Goal: Information Seeking & Learning: Learn about a topic

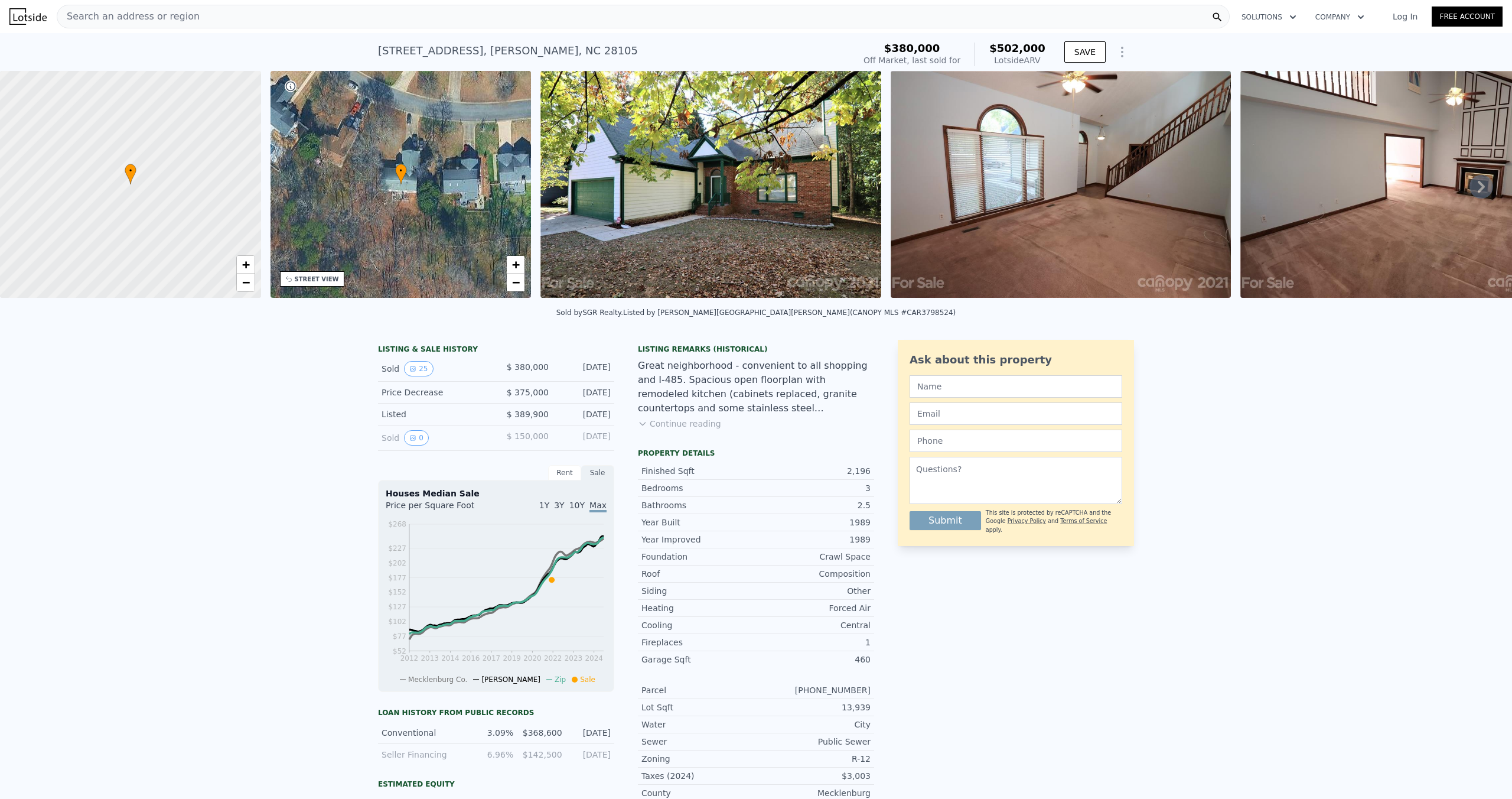
click at [333, 148] on div "• + −" at bounding box center [401, 184] width 261 height 227
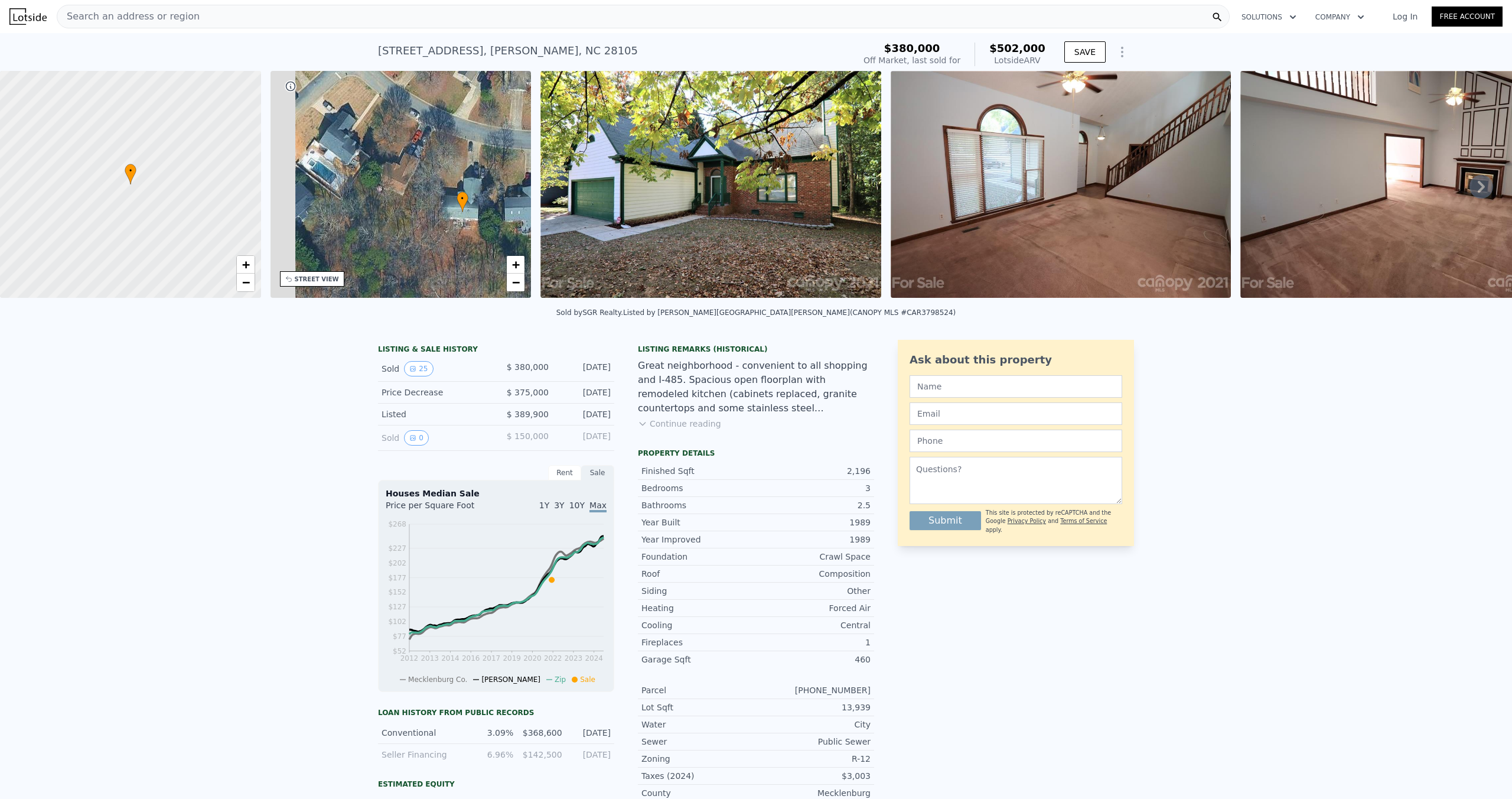
drag, startPoint x: 380, startPoint y: 160, endPoint x: 441, endPoint y: 188, distance: 67.1
click at [441, 188] on div "• + −" at bounding box center [401, 184] width 261 height 227
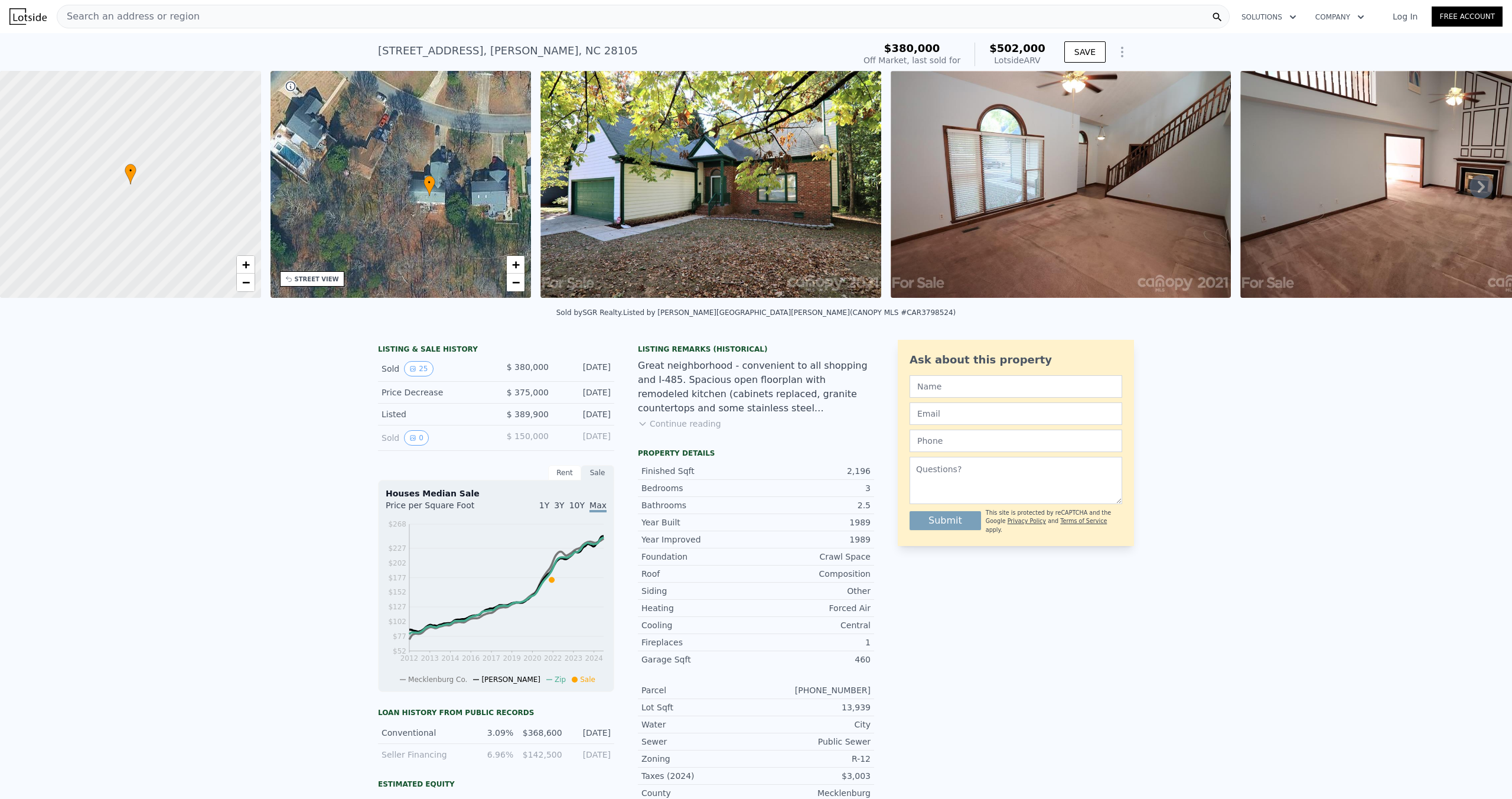
drag, startPoint x: 422, startPoint y: 174, endPoint x: 388, endPoint y: 158, distance: 37.6
click at [388, 158] on div "• + −" at bounding box center [401, 184] width 261 height 227
click at [518, 284] on span "−" at bounding box center [516, 282] width 8 height 15
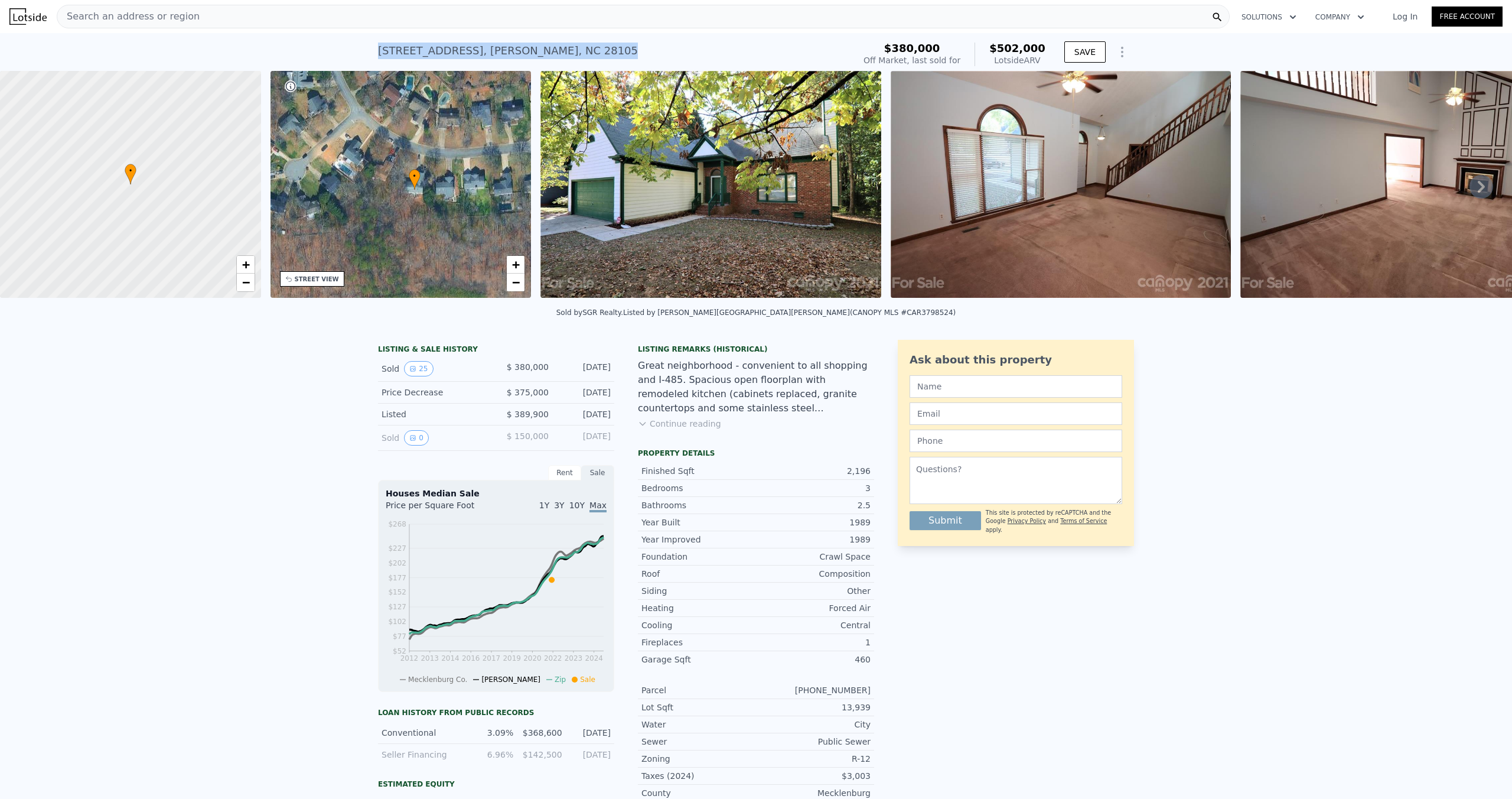
drag, startPoint x: 584, startPoint y: 49, endPoint x: 378, endPoint y: 45, distance: 206.0
click at [378, 45] on div "[STREET_ADDRESS][PERSON_NAME] Sold [DATE] for $380k (~ARV $502k ) $380,000 Off …" at bounding box center [756, 52] width 1512 height 38
copy div "[STREET_ADDRESS][PERSON_NAME]"
click at [335, 369] on div "LISTING & SALE HISTORY Sold 25 $ 380,000 [DATE] Price Decrease $ 375,000 [DATE]…" at bounding box center [756, 649] width 1512 height 638
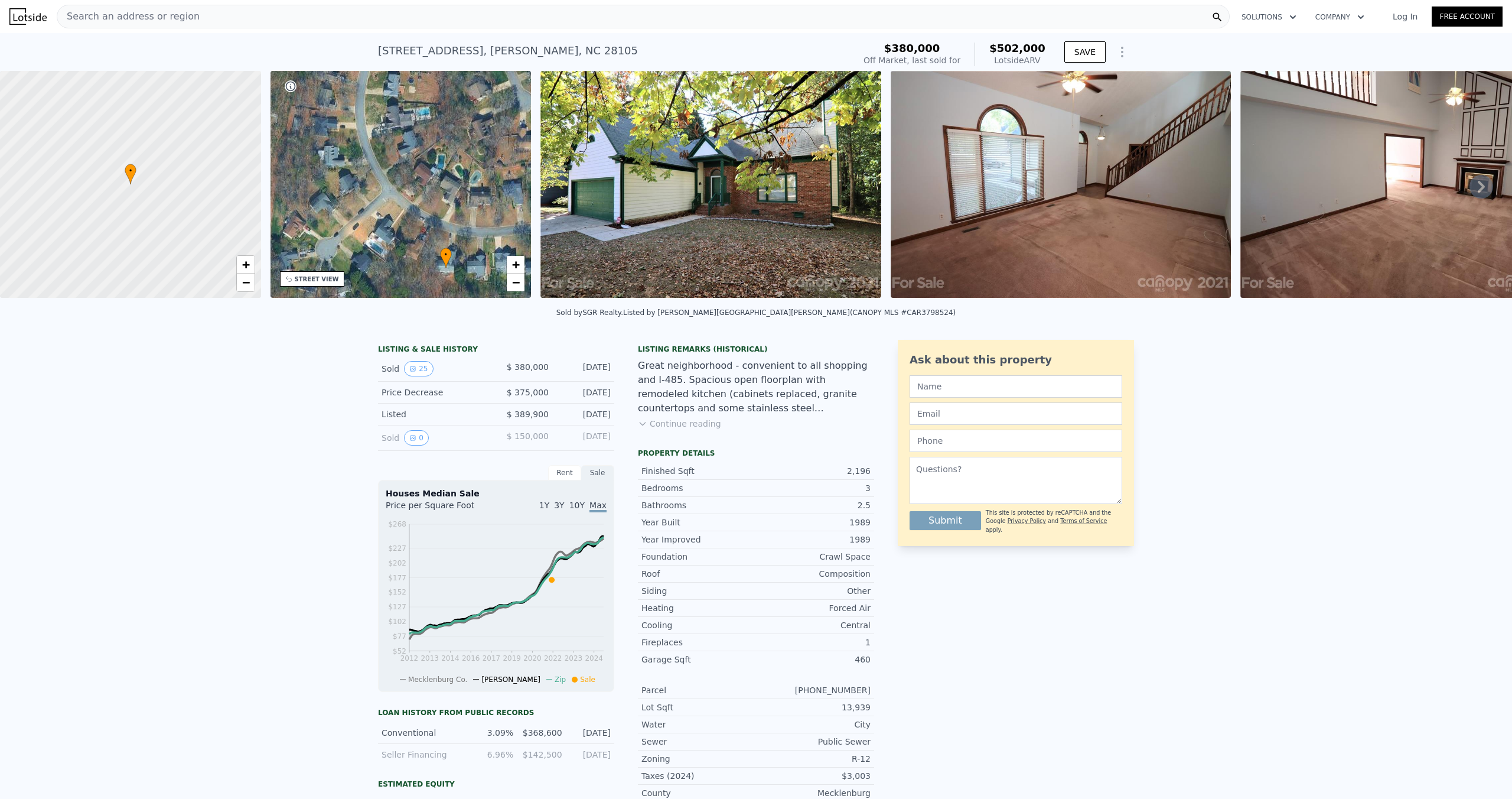
drag, startPoint x: 383, startPoint y: 148, endPoint x: 414, endPoint y: 227, distance: 84.9
click at [414, 227] on div "• + −" at bounding box center [401, 184] width 261 height 227
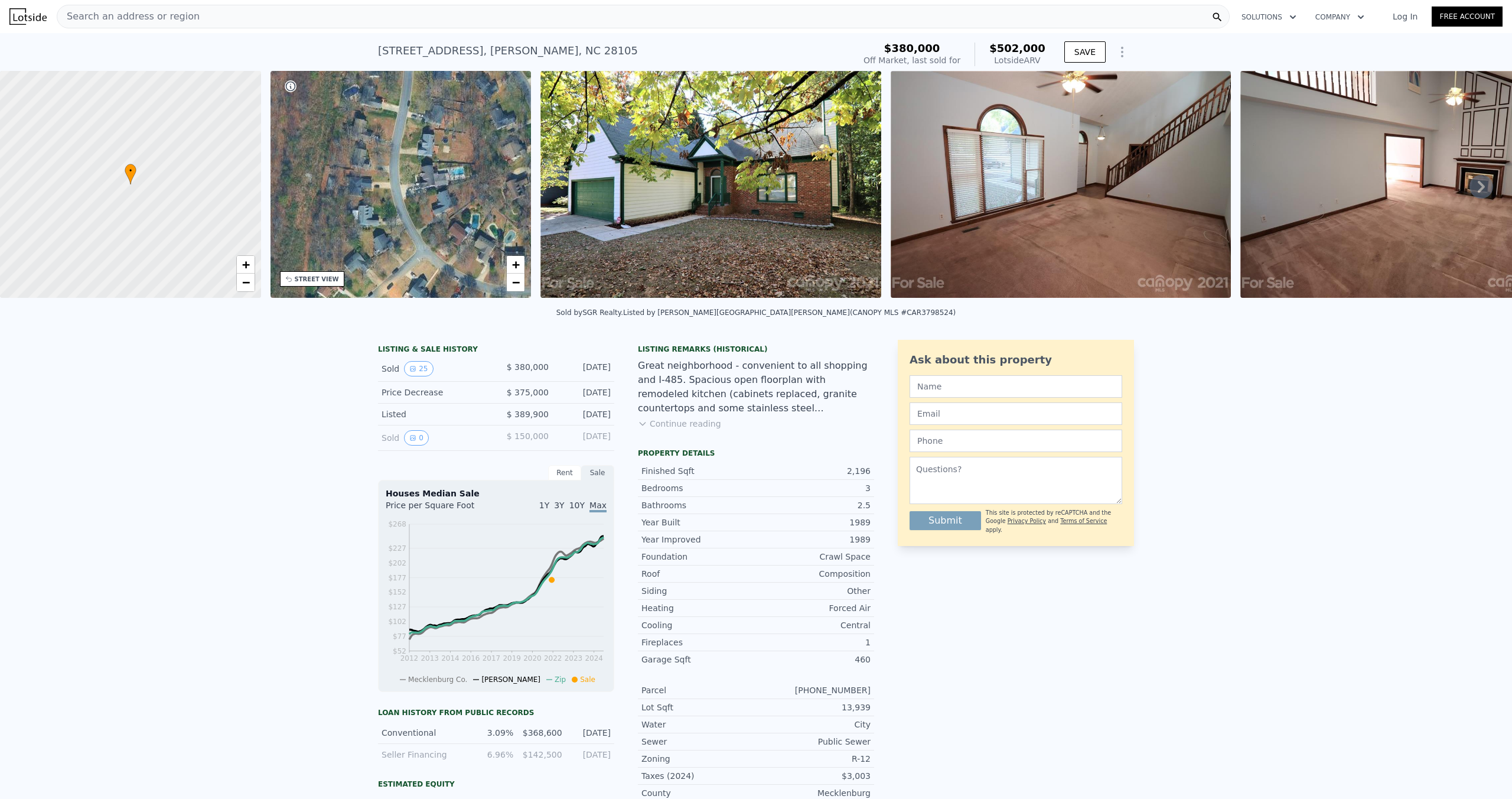
drag, startPoint x: 381, startPoint y: 193, endPoint x: 417, endPoint y: 253, distance: 70.0
click at [417, 253] on div "• + −" at bounding box center [401, 184] width 261 height 227
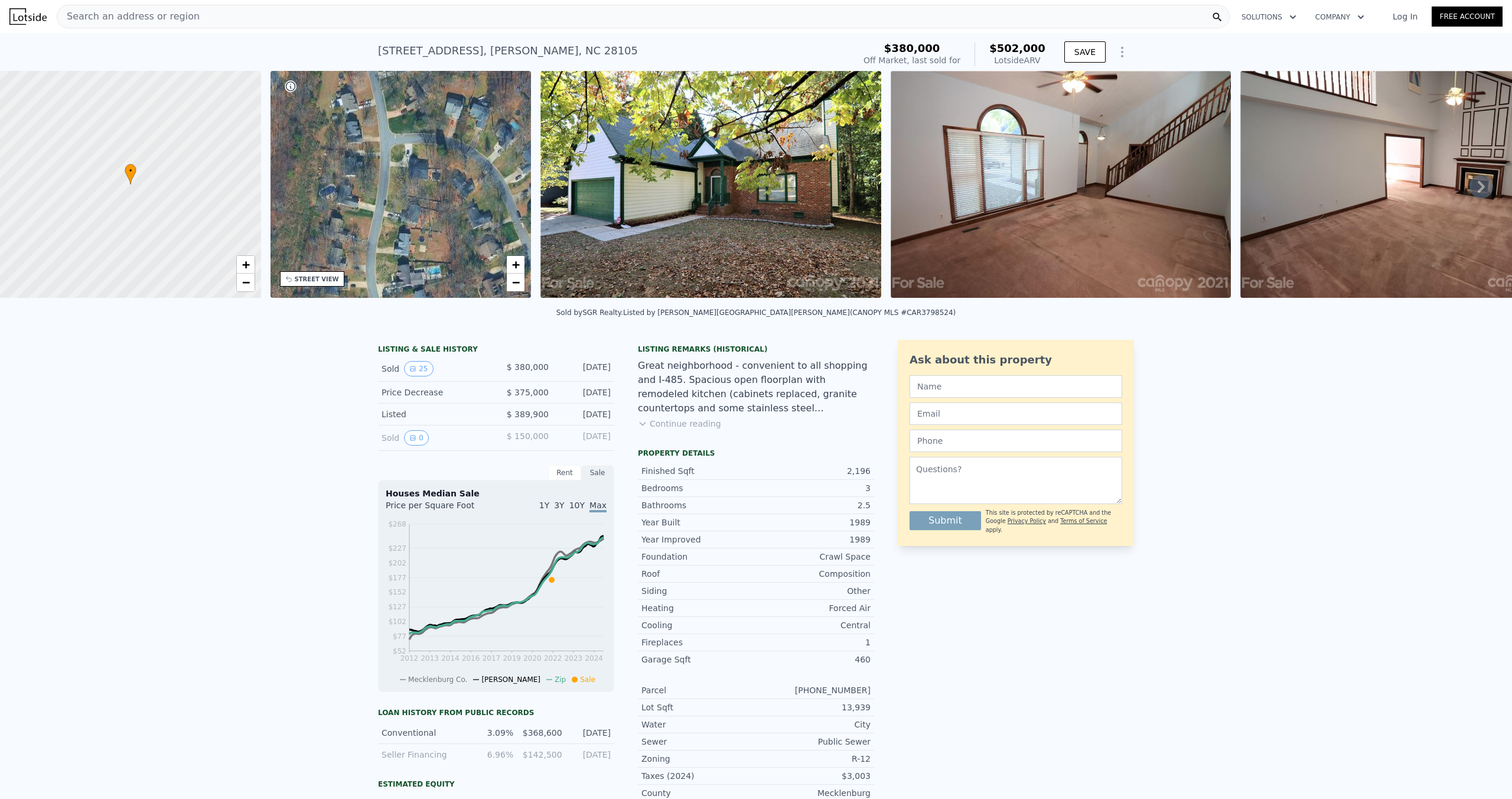
drag, startPoint x: 427, startPoint y: 150, endPoint x: 412, endPoint y: 234, distance: 85.3
click at [412, 234] on div "• + −" at bounding box center [401, 184] width 261 height 227
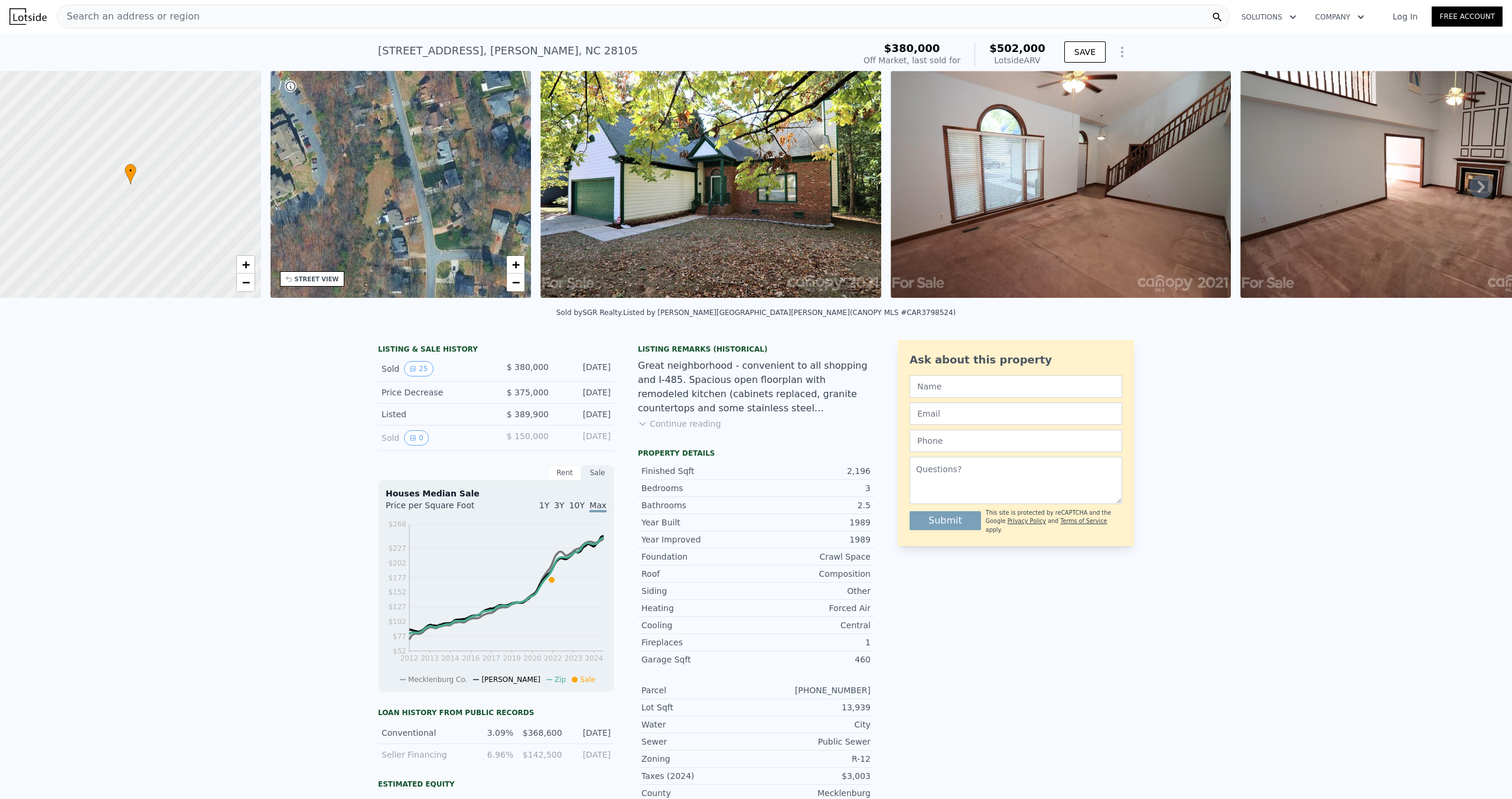
drag, startPoint x: 389, startPoint y: 155, endPoint x: 432, endPoint y: 259, distance: 112.5
click at [432, 259] on div "• + −" at bounding box center [401, 184] width 261 height 227
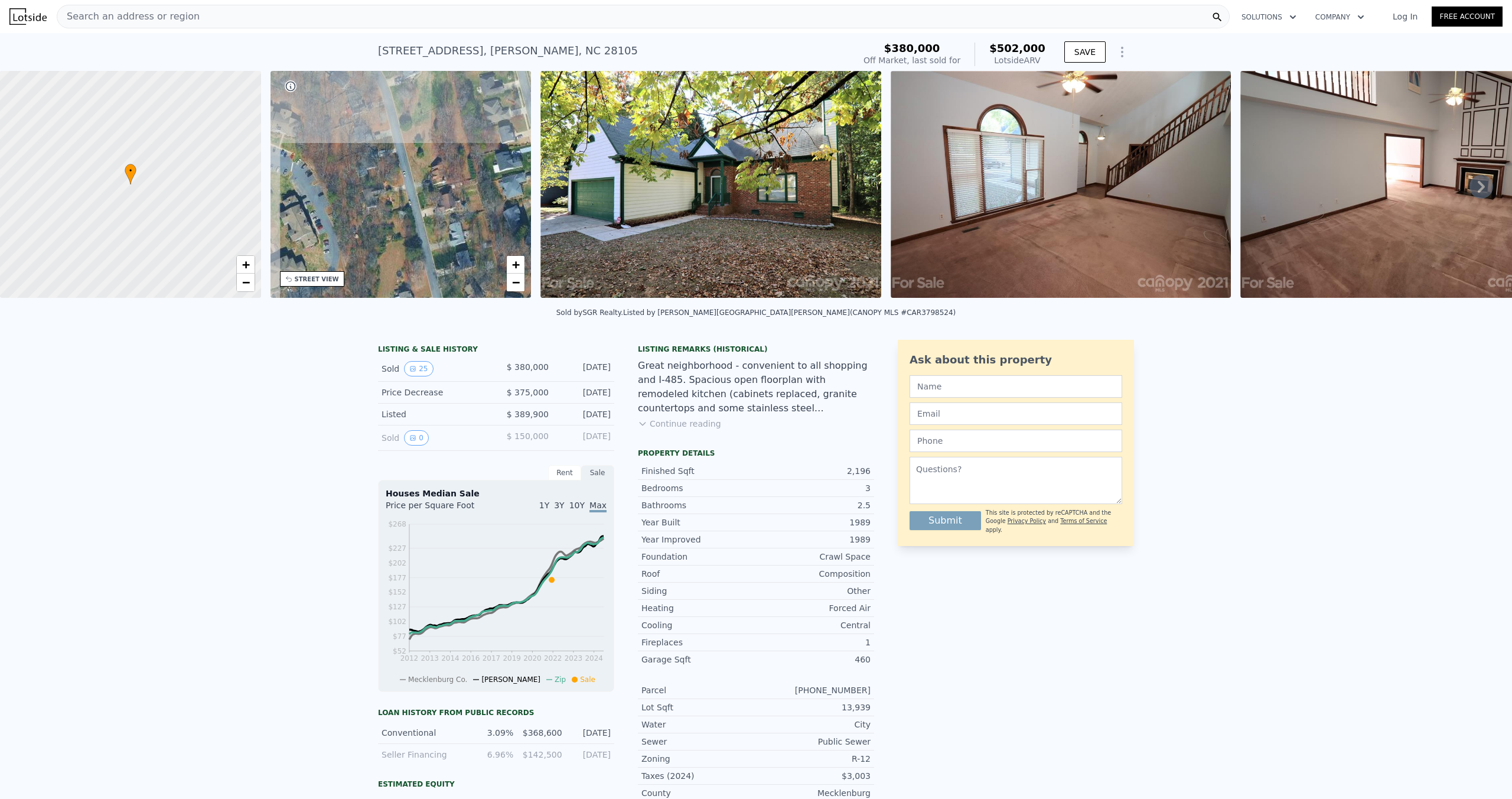
drag, startPoint x: 405, startPoint y: 179, endPoint x: 417, endPoint y: 253, distance: 75.0
click at [417, 253] on div "• + −" at bounding box center [401, 184] width 261 height 227
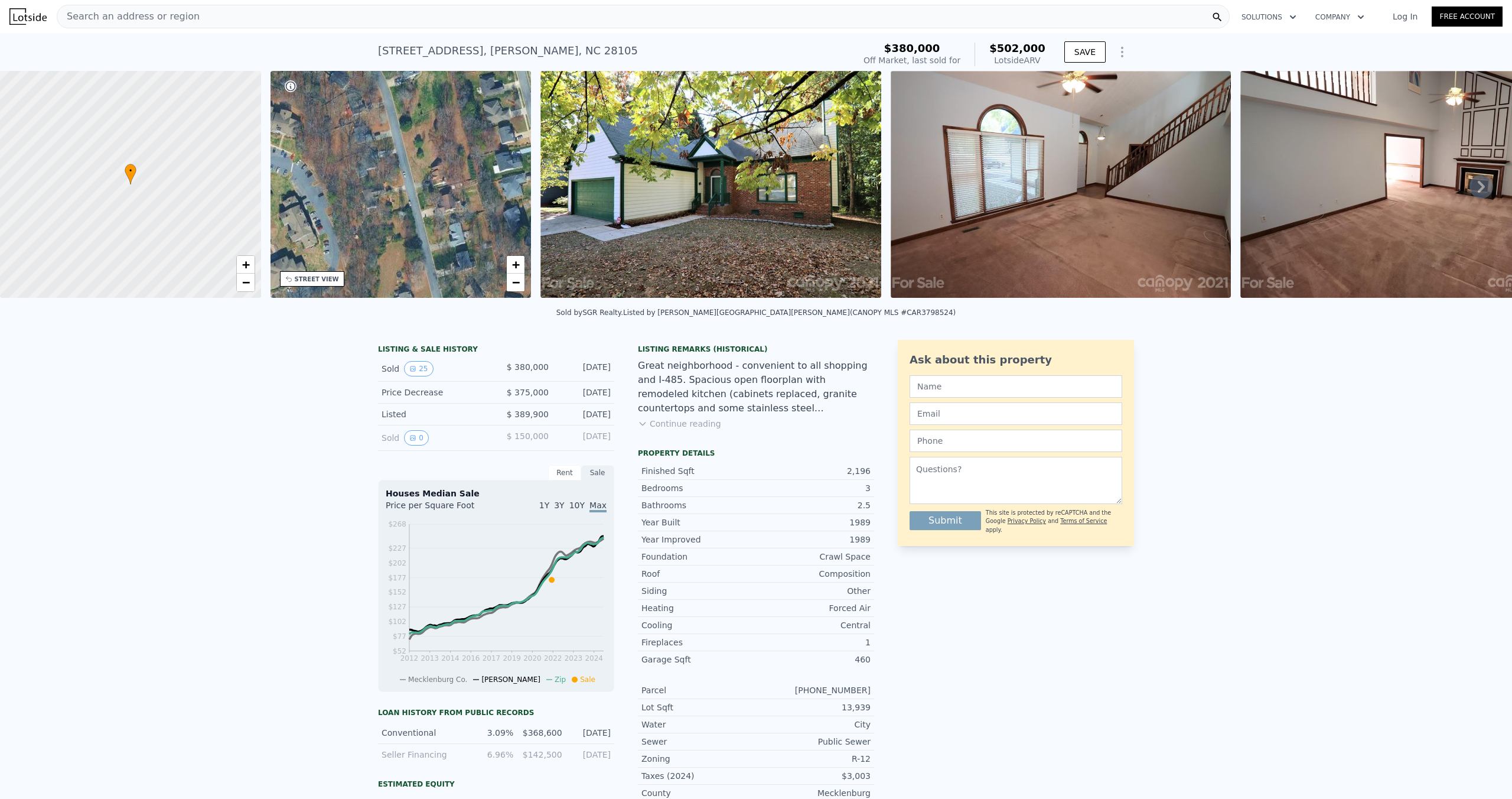
click at [248, 18] on div "Search an address or region" at bounding box center [644, 17] width 1173 height 24
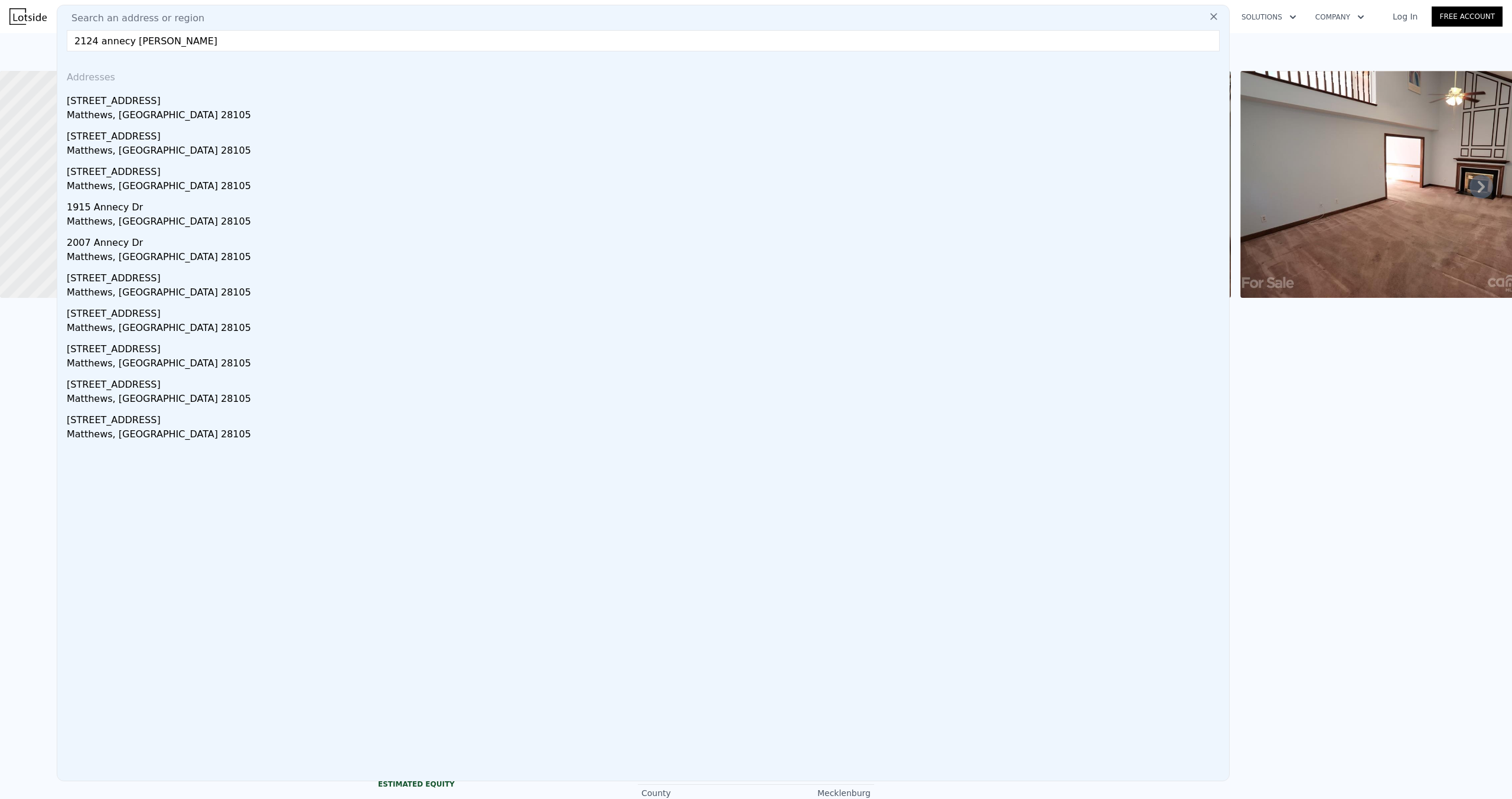
click at [77, 37] on input "2124 annecy [PERSON_NAME]" at bounding box center [643, 40] width 1153 height 22
type input "2"
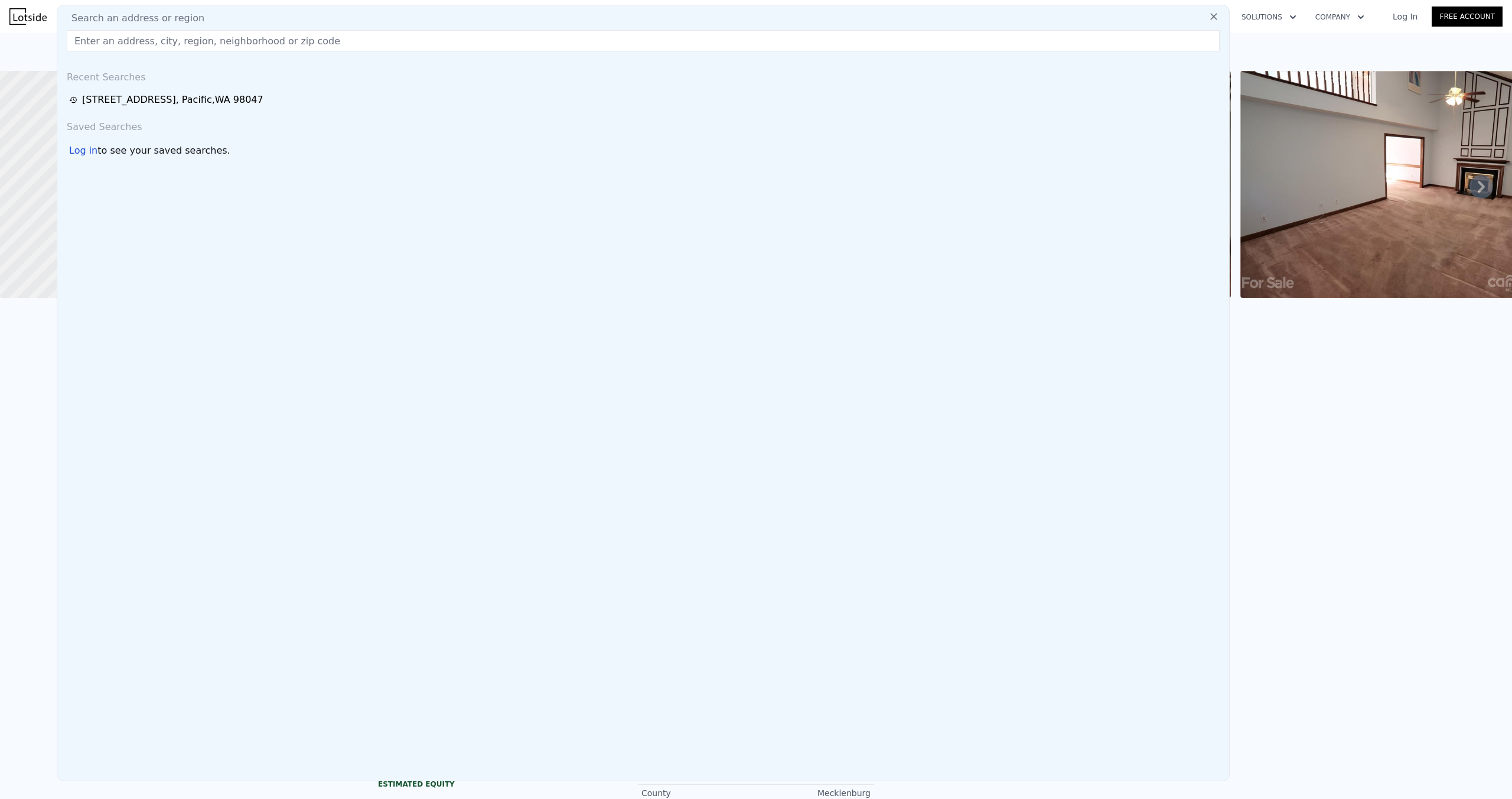
paste input "[STREET_ADDRESS]"
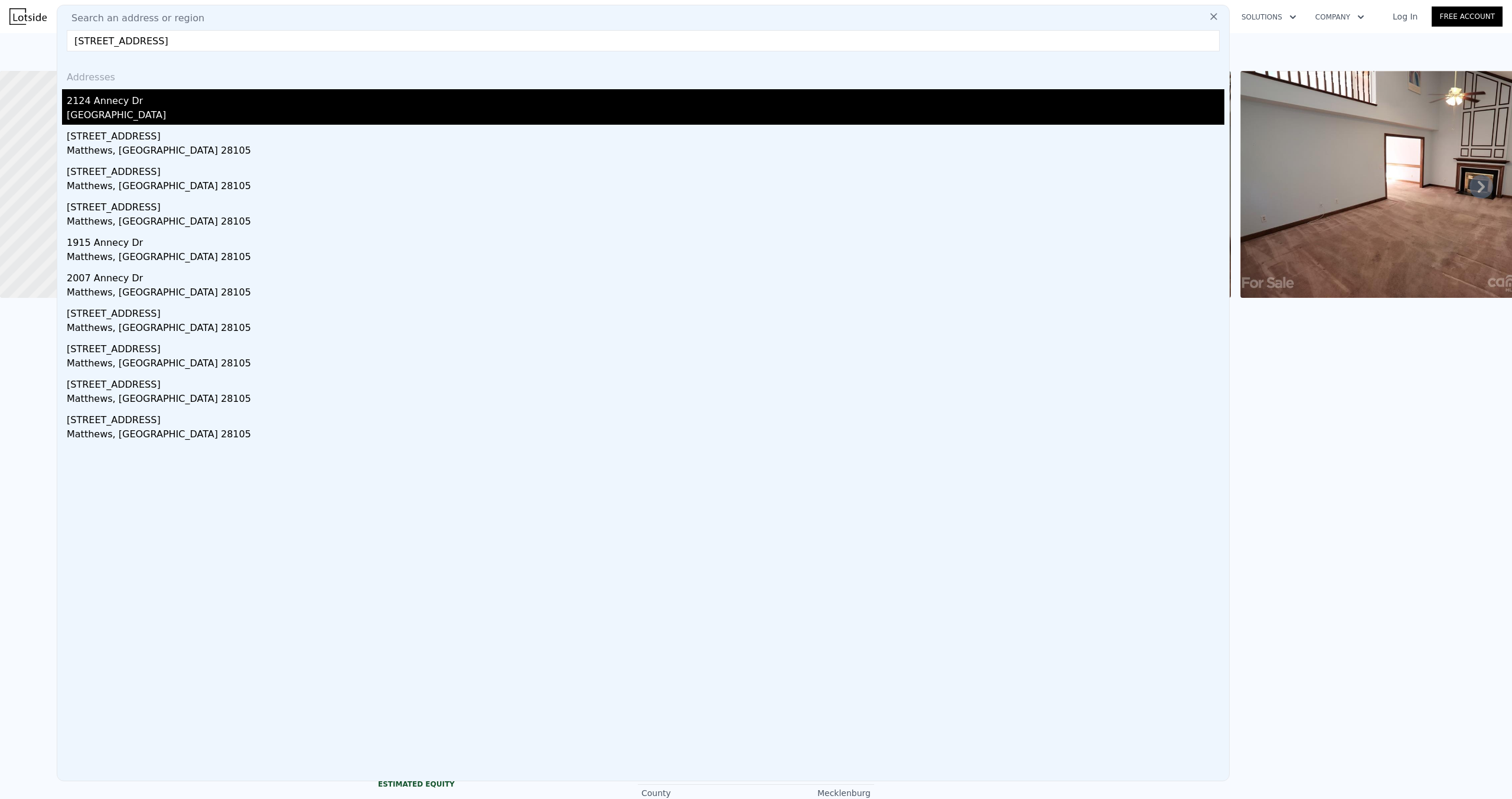
type input "[STREET_ADDRESS]"
click at [213, 111] on div "[GEOGRAPHIC_DATA]" at bounding box center [646, 116] width 1158 height 17
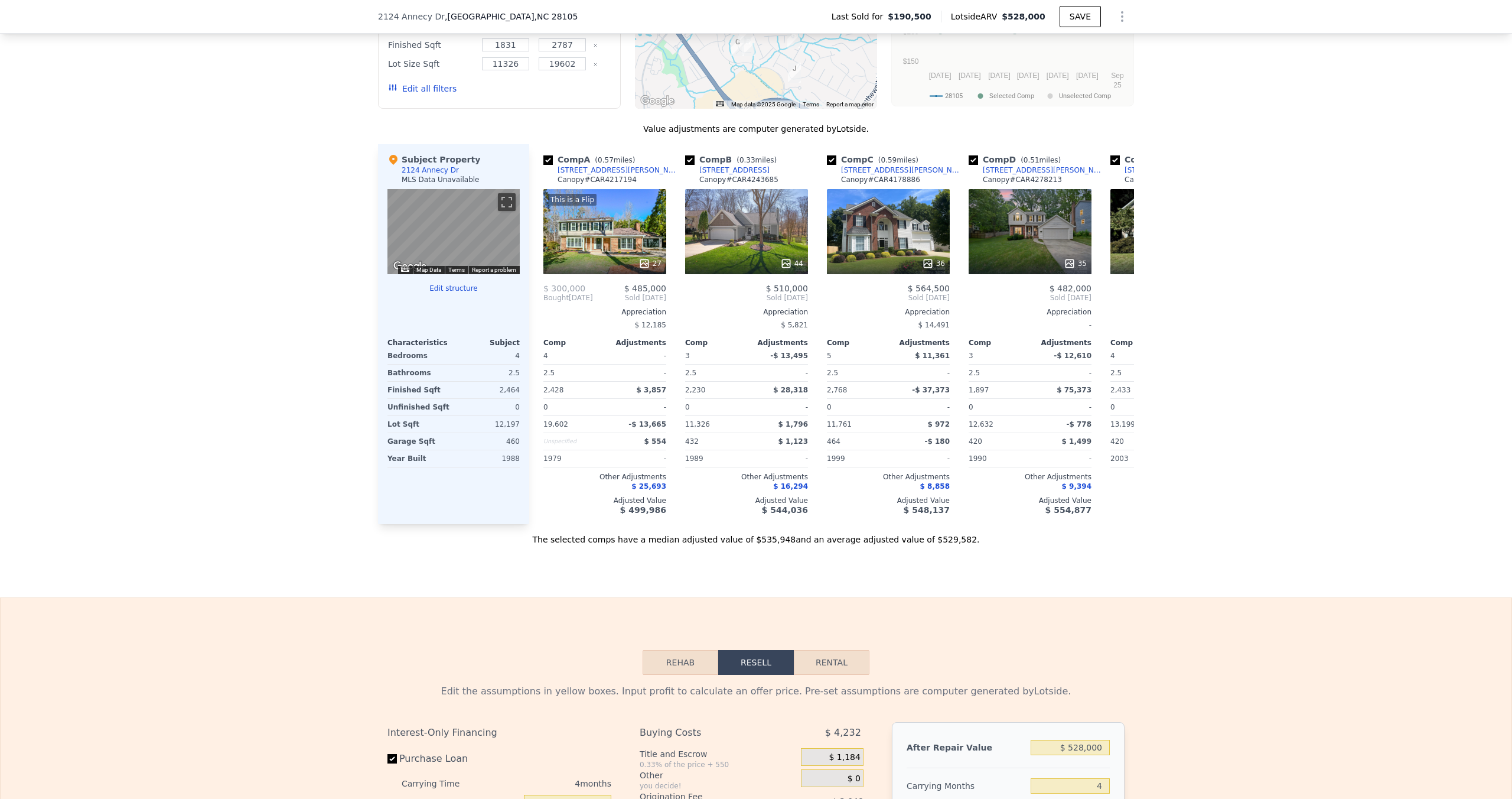
scroll to position [1128, 0]
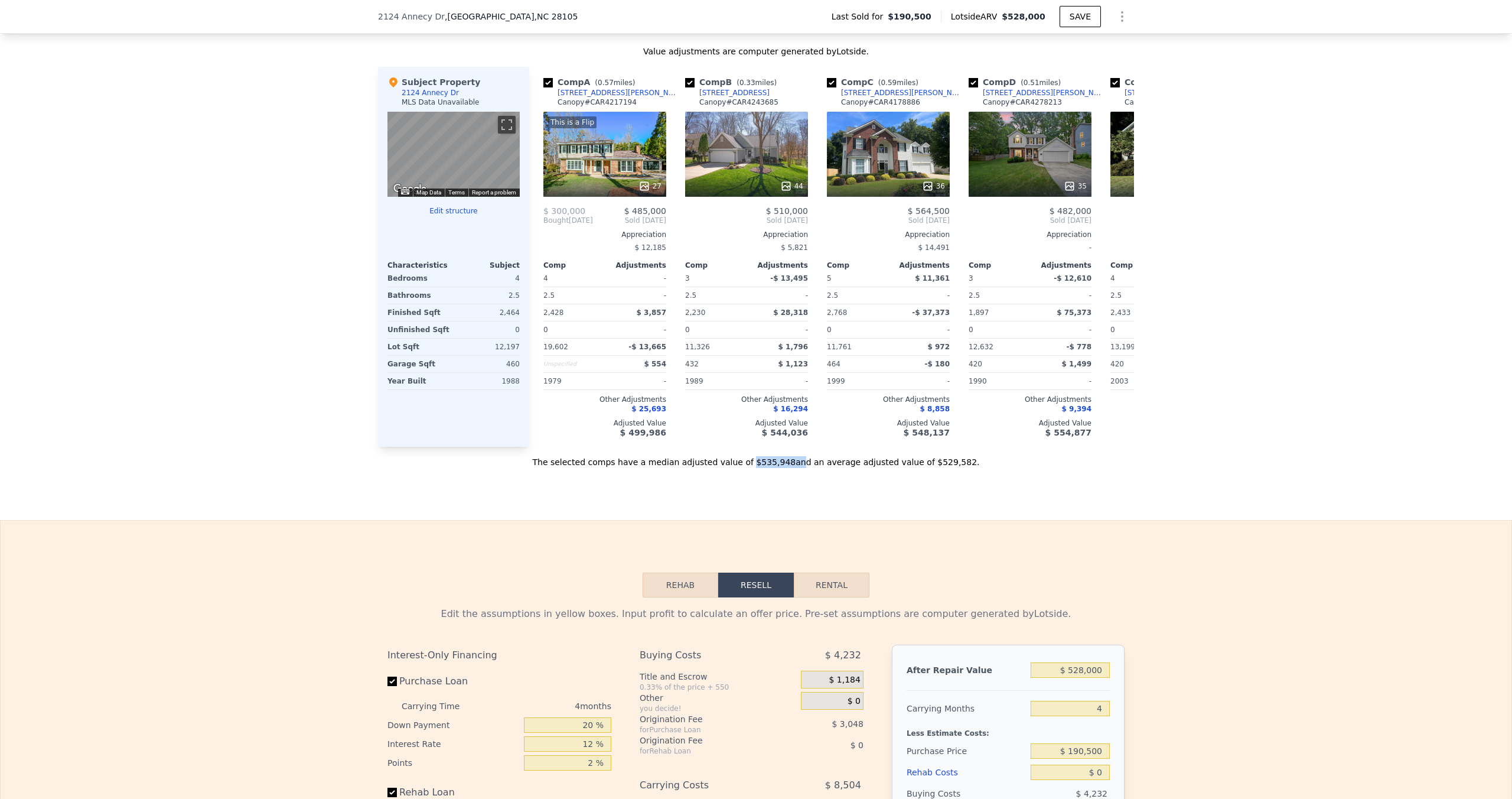
drag, startPoint x: 754, startPoint y: 464, endPoint x: 713, endPoint y: 498, distance: 53.3
click at [798, 462] on div "The selected comps have a median adjusted value of $535,948 and an average adju…" at bounding box center [756, 457] width 756 height 22
click at [811, 507] on div "Sale Comps Rental Comps We found 12 sales that match your search Filters Map Pr…" at bounding box center [756, 122] width 1512 height 795
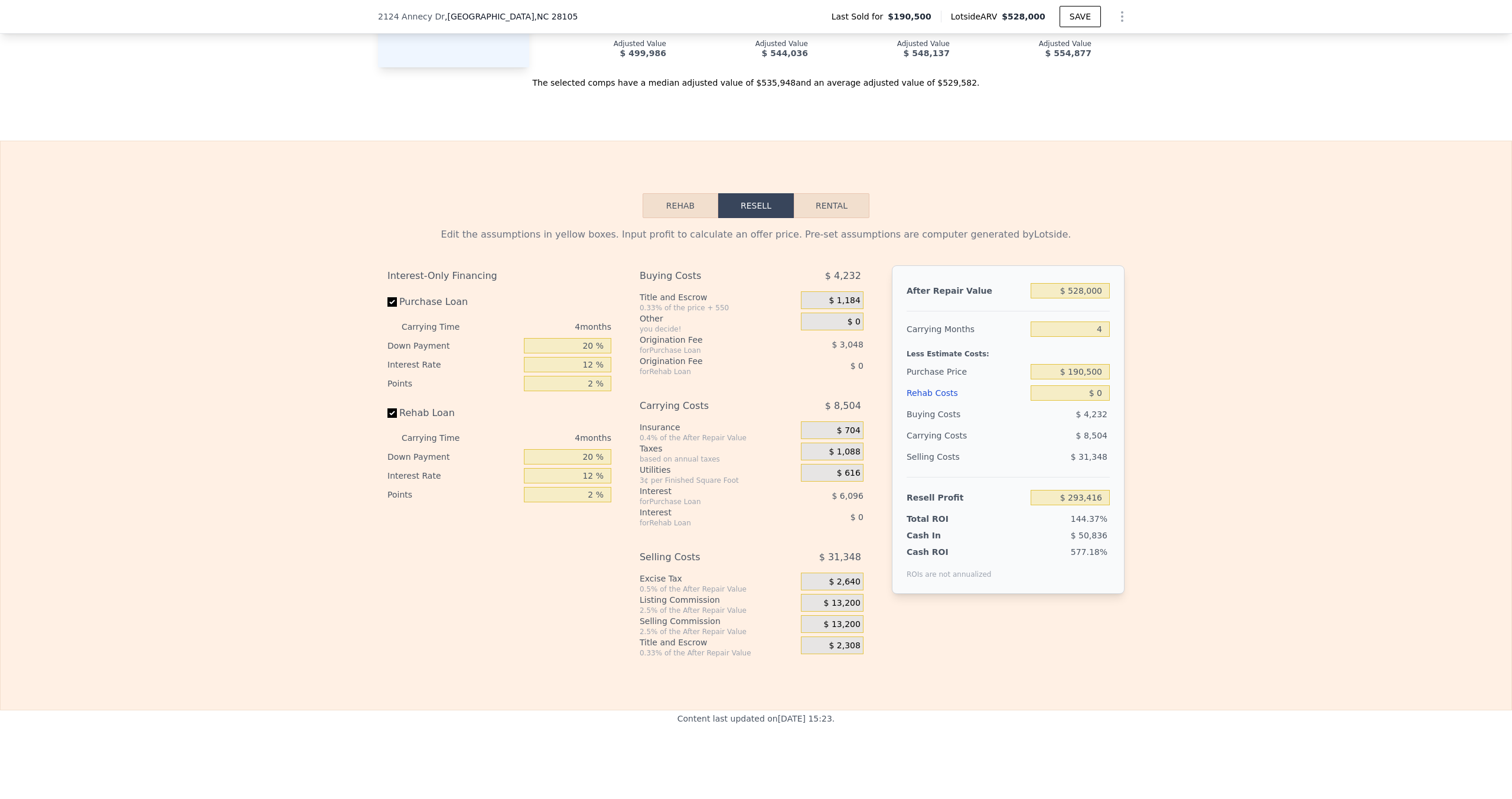
scroll to position [1512, 0]
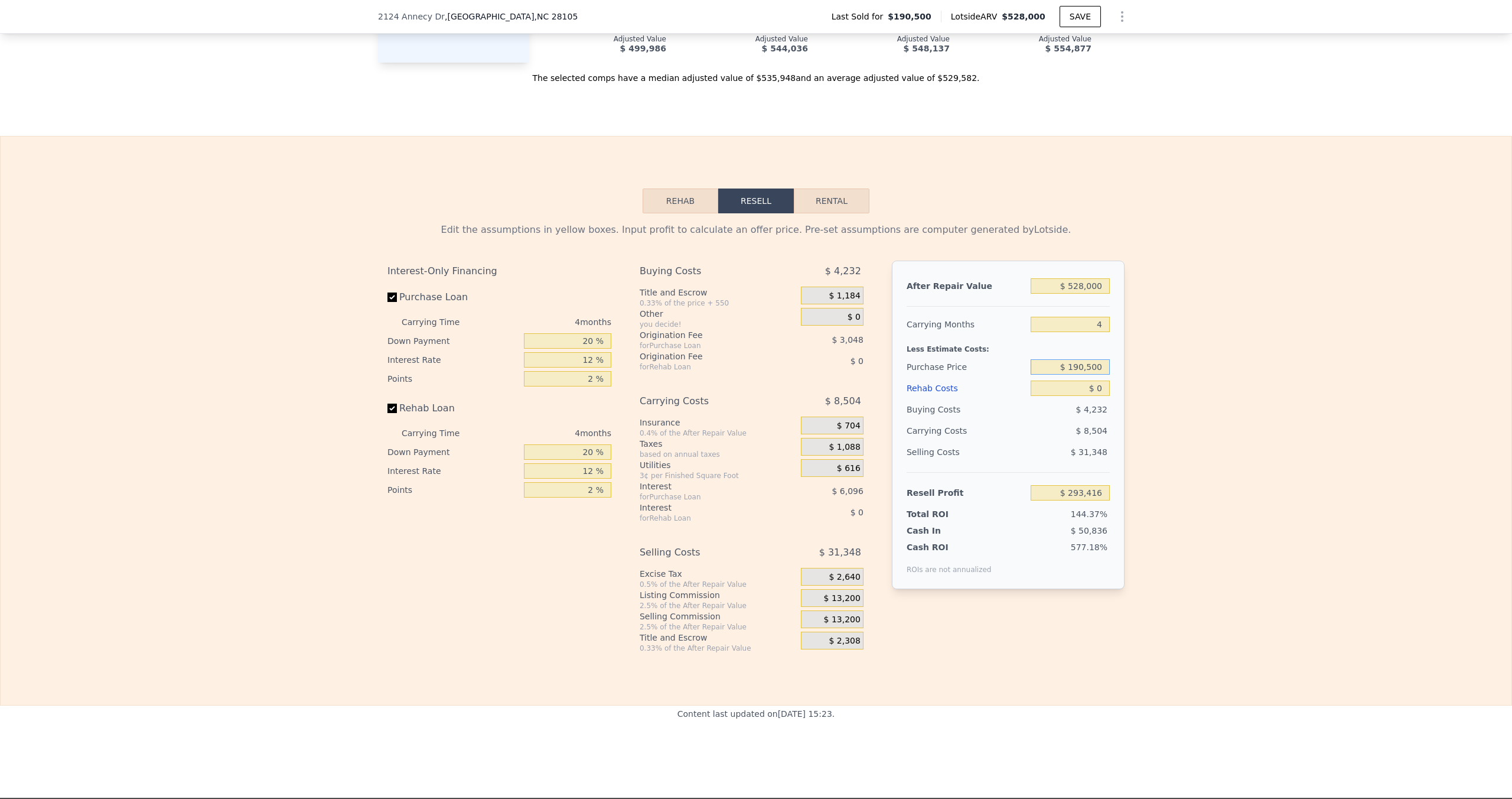
drag, startPoint x: 1063, startPoint y: 366, endPoint x: 1152, endPoint y: 367, distance: 89.0
click at [1152, 367] on div "Edit the assumptions in yellow boxes. Input profit to calculate an offer price.…" at bounding box center [756, 433] width 1511 height 440
type input "$ 380,000"
click at [1260, 401] on div "Edit the assumptions in yellow boxes. Input profit to calculate an offer price.…" at bounding box center [756, 433] width 1511 height 440
type input "$ 94,189"
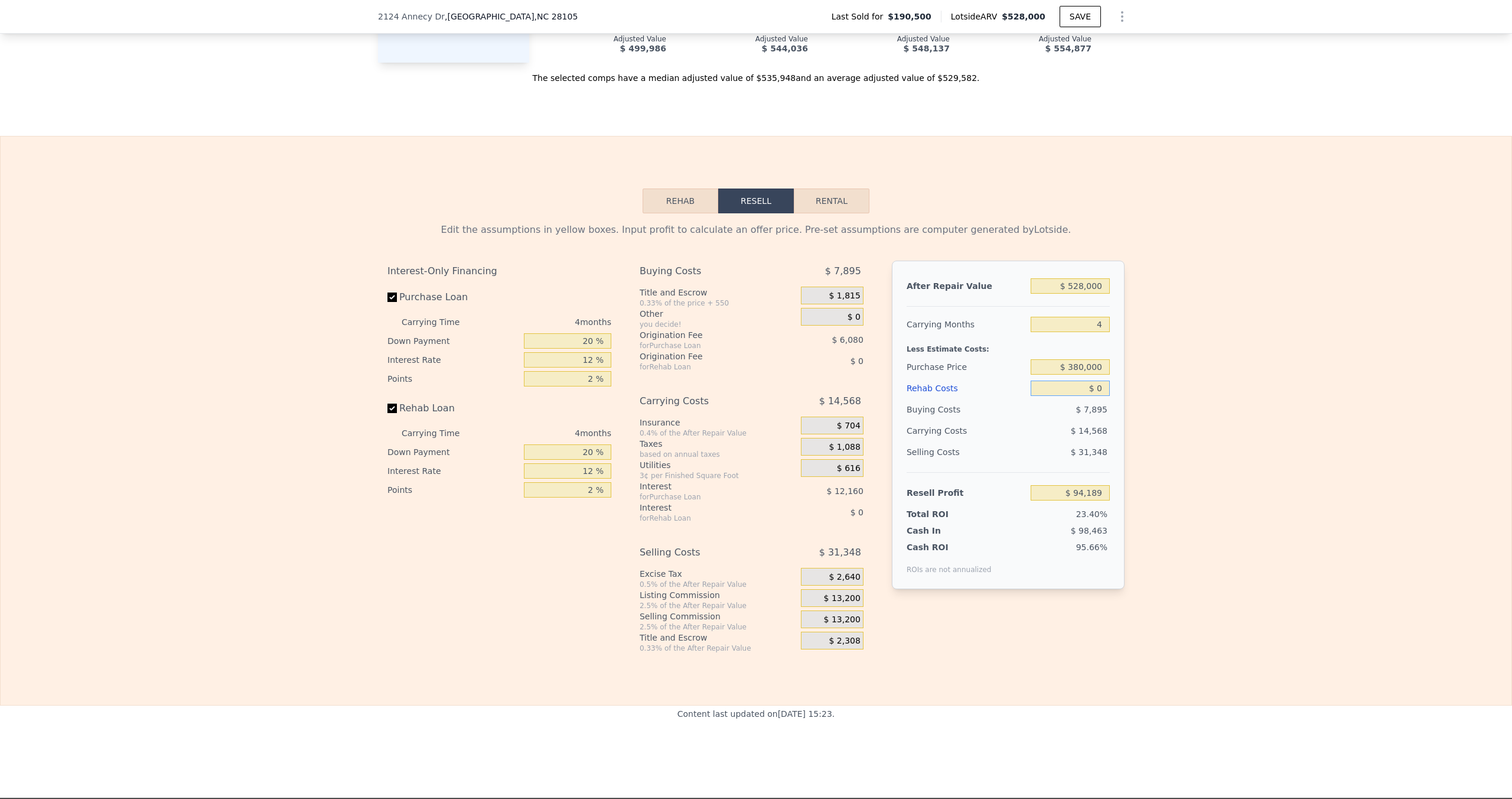
click at [1103, 390] on input "$ 0" at bounding box center [1070, 388] width 79 height 15
type input "$ 4"
type input "$ 94,185"
type input "$ 40"
type input "$ 94,148"
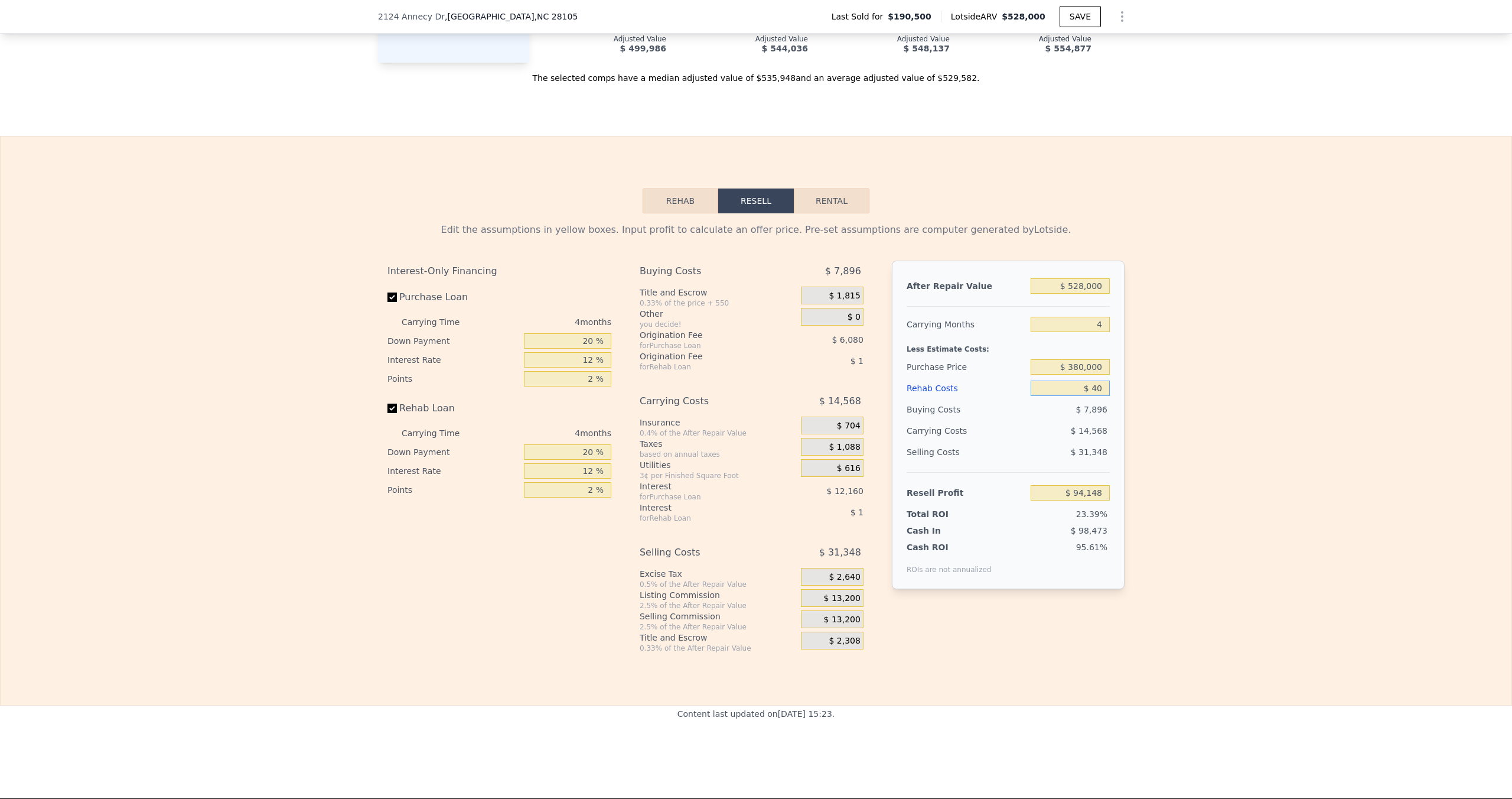
type input "$ 4"
type input "$ 94,185"
type input "$ 45"
type input "$ 94,143"
type input "$ 4,500"
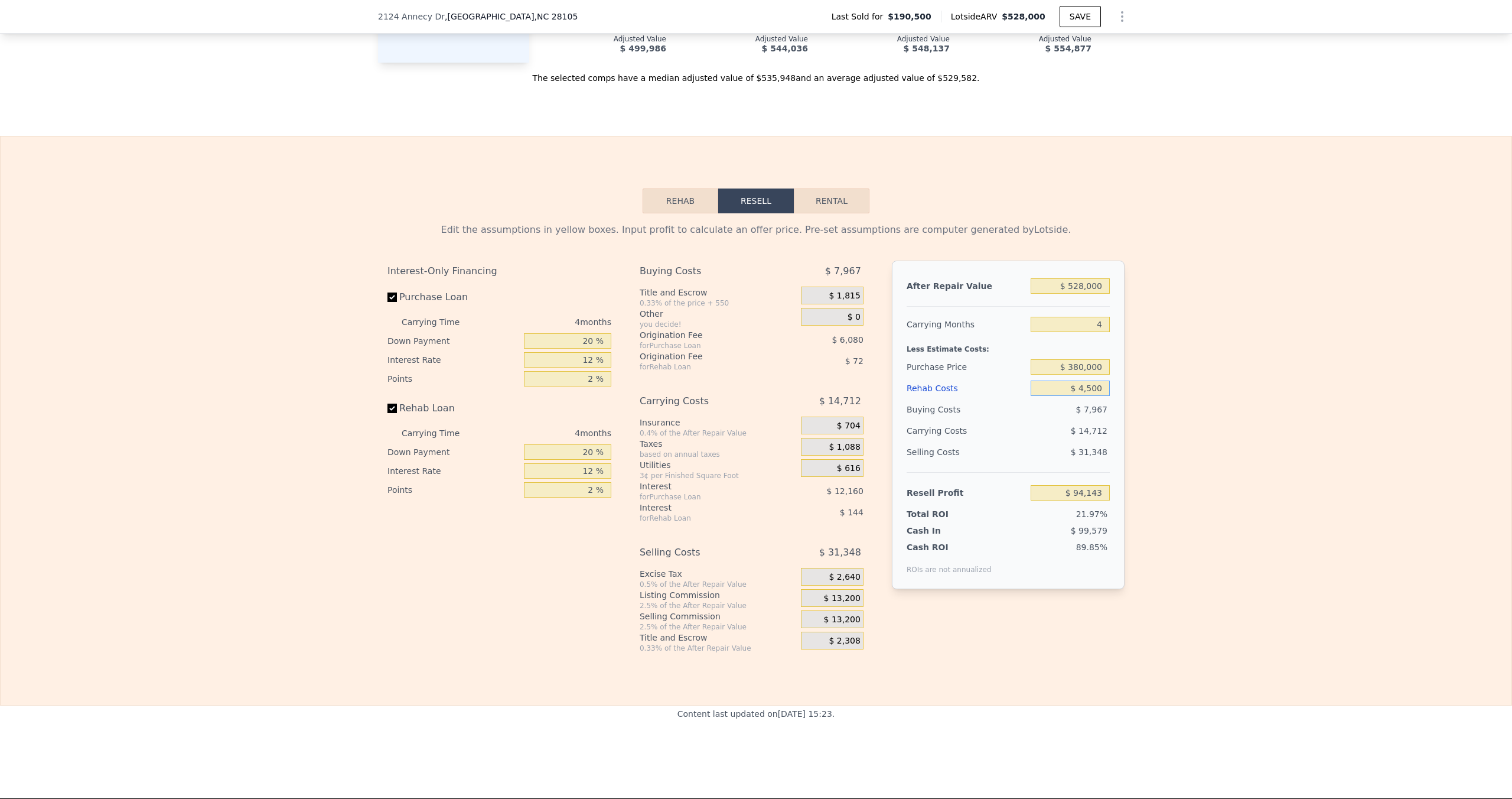
type input "$ 89,473"
type input "$ 45,000"
type input "$ 47,029"
click at [1216, 435] on div "Edit the assumptions in yellow boxes. Input profit to calculate an offer price.…" at bounding box center [756, 433] width 1511 height 440
drag, startPoint x: 905, startPoint y: 452, endPoint x: 1143, endPoint y: 452, distance: 238.0
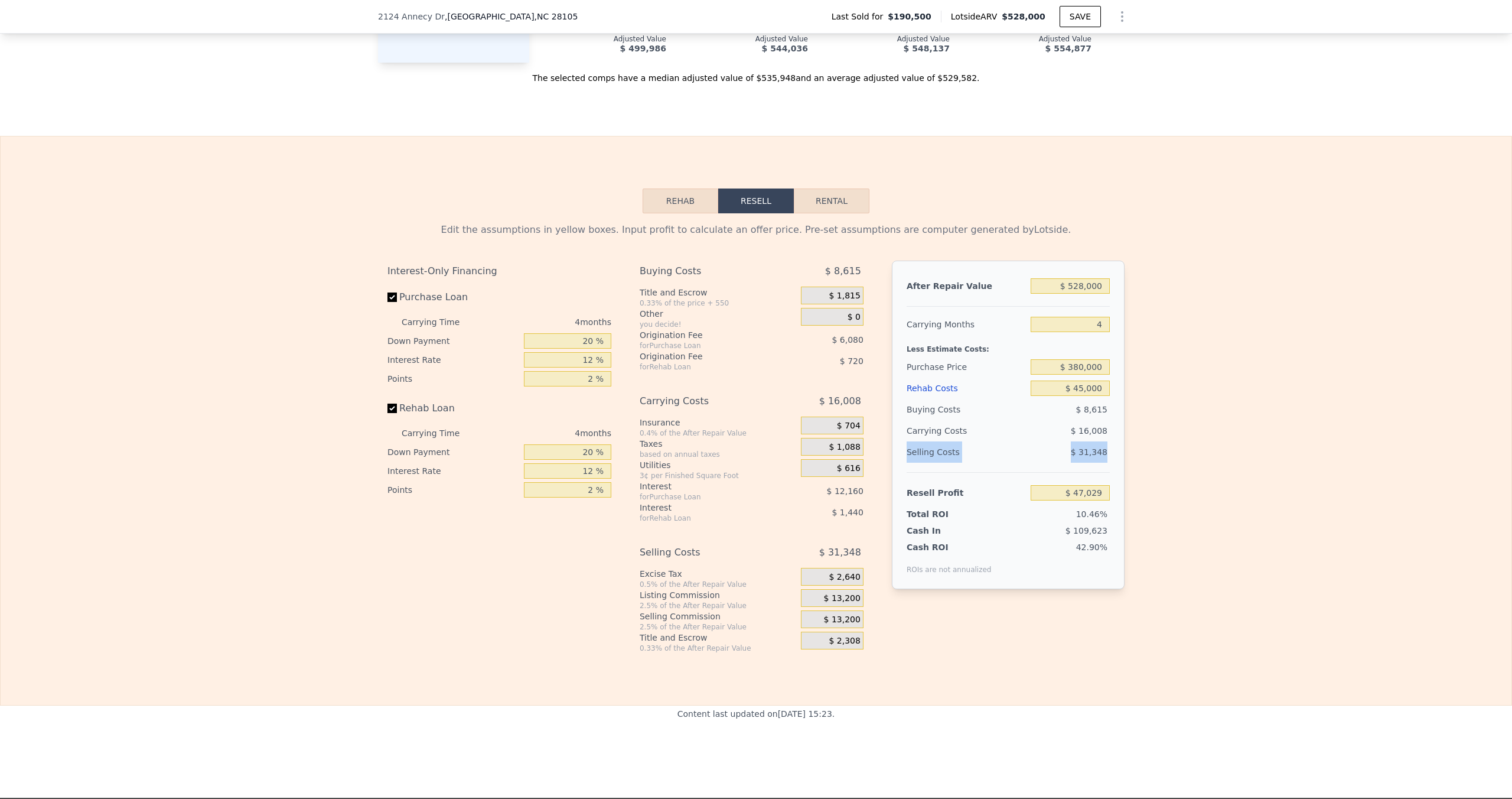
click at [1143, 452] on div "Edit the assumptions in yellow boxes. Input profit to calculate an offer price.…" at bounding box center [756, 433] width 1511 height 440
click at [1105, 453] on span "$ 31,348" at bounding box center [1089, 452] width 37 height 10
drag, startPoint x: 1077, startPoint y: 452, endPoint x: 1121, endPoint y: 450, distance: 44.0
click at [1121, 450] on div "After Repair Value $ 528,000 Carrying Months 4 Less Estimate Costs: Purchase Pr…" at bounding box center [1008, 425] width 232 height 329
click at [1117, 450] on div "After Repair Value $ 528,000 Carrying Months 4 Less Estimate Costs: Purchase Pr…" at bounding box center [1008, 425] width 232 height 329
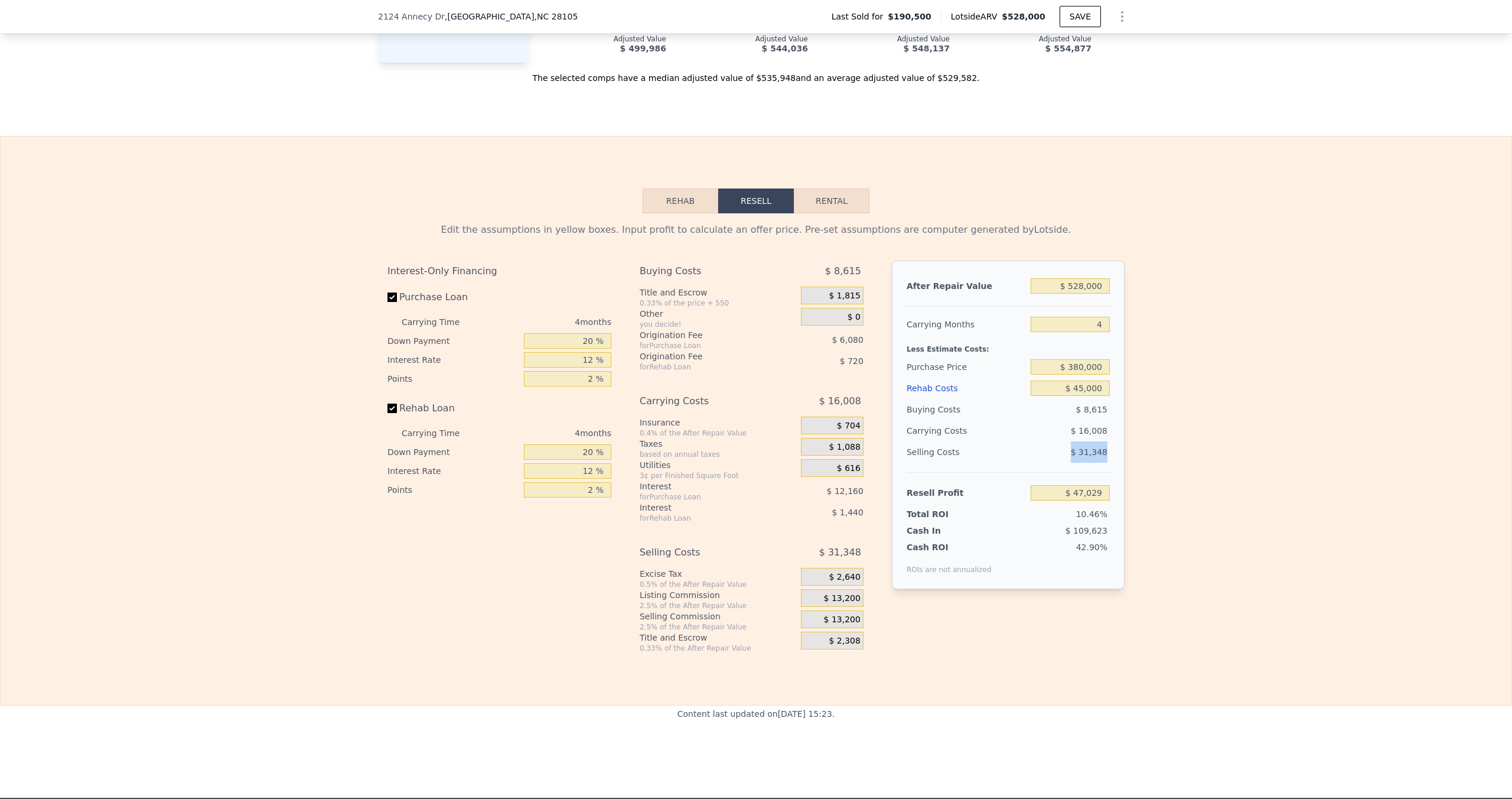
drag, startPoint x: 1070, startPoint y: 452, endPoint x: 1117, endPoint y: 452, distance: 47.0
click at [1117, 452] on div "After Repair Value $ 528,000 Carrying Months 4 Less Estimate Costs: Purchase Pr…" at bounding box center [1008, 425] width 232 height 329
click at [1109, 460] on div "$ 31,348" at bounding box center [1070, 452] width 80 height 22
drag, startPoint x: 1103, startPoint y: 514, endPoint x: 1057, endPoint y: 511, distance: 46.1
click at [1057, 511] on div "10.46%" at bounding box center [1047, 514] width 125 height 12
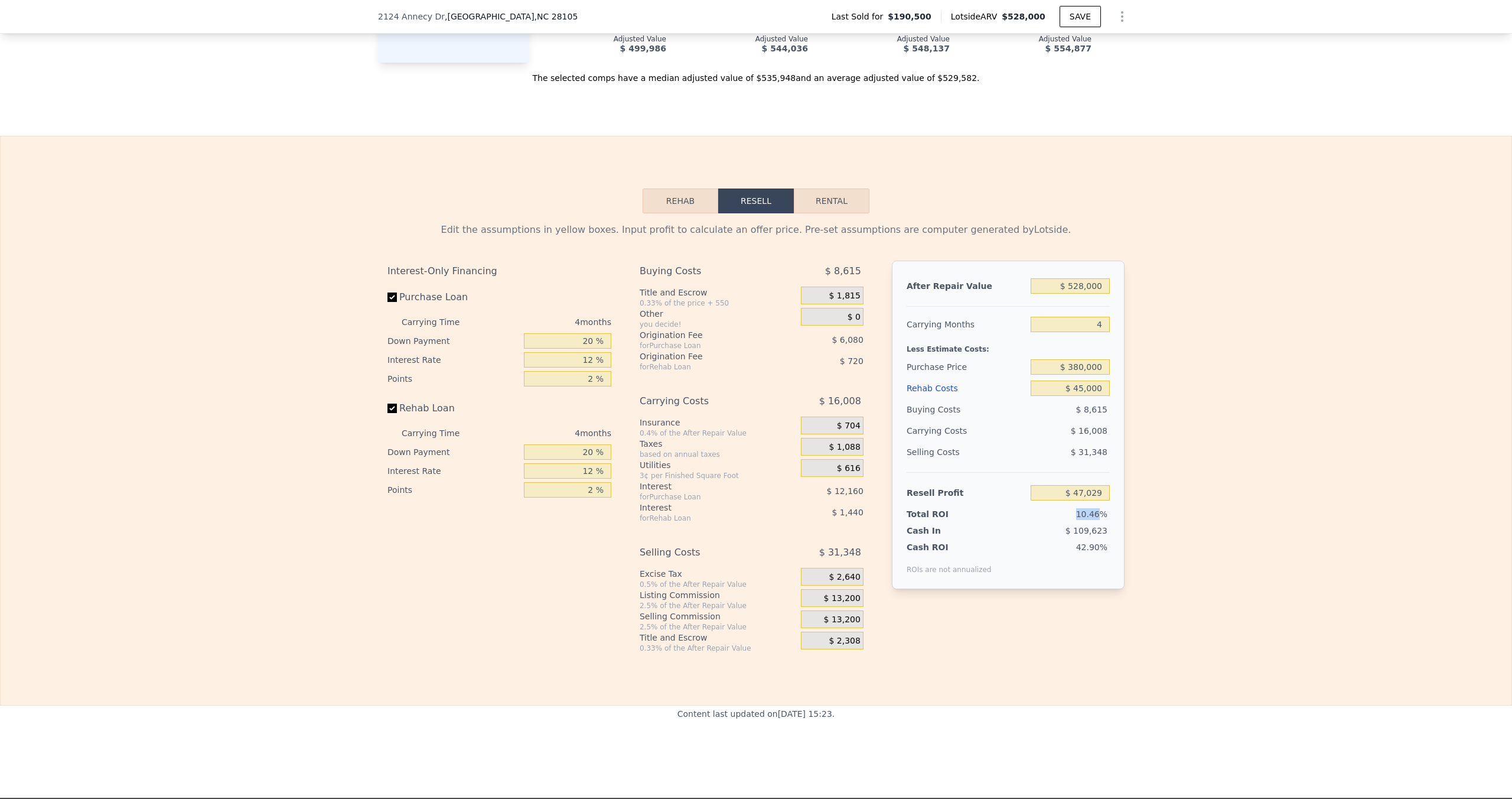
click at [1073, 511] on div "10.46%" at bounding box center [1047, 514] width 125 height 12
drag, startPoint x: 1106, startPoint y: 390, endPoint x: 1077, endPoint y: 390, distance: 29.0
click at [1077, 390] on input "$ 45,000" at bounding box center [1070, 388] width 79 height 15
type input "$ 35"
type input "$ 94,153"
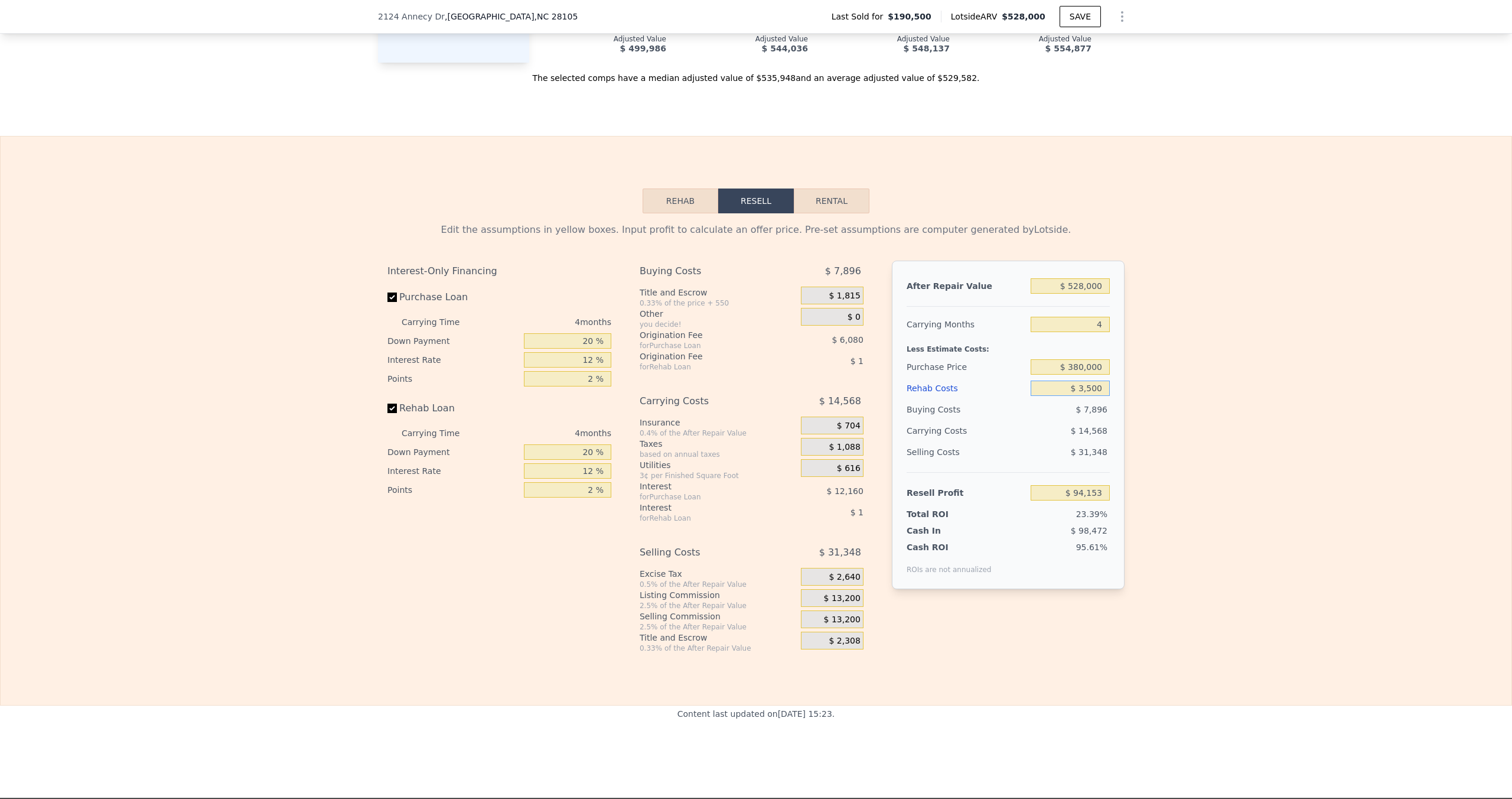
type input "$ 35,000"
type input "$ 57,509"
click at [1165, 432] on div "Edit the assumptions in yellow boxes. Input profit to calculate an offer price.…" at bounding box center [756, 433] width 1511 height 440
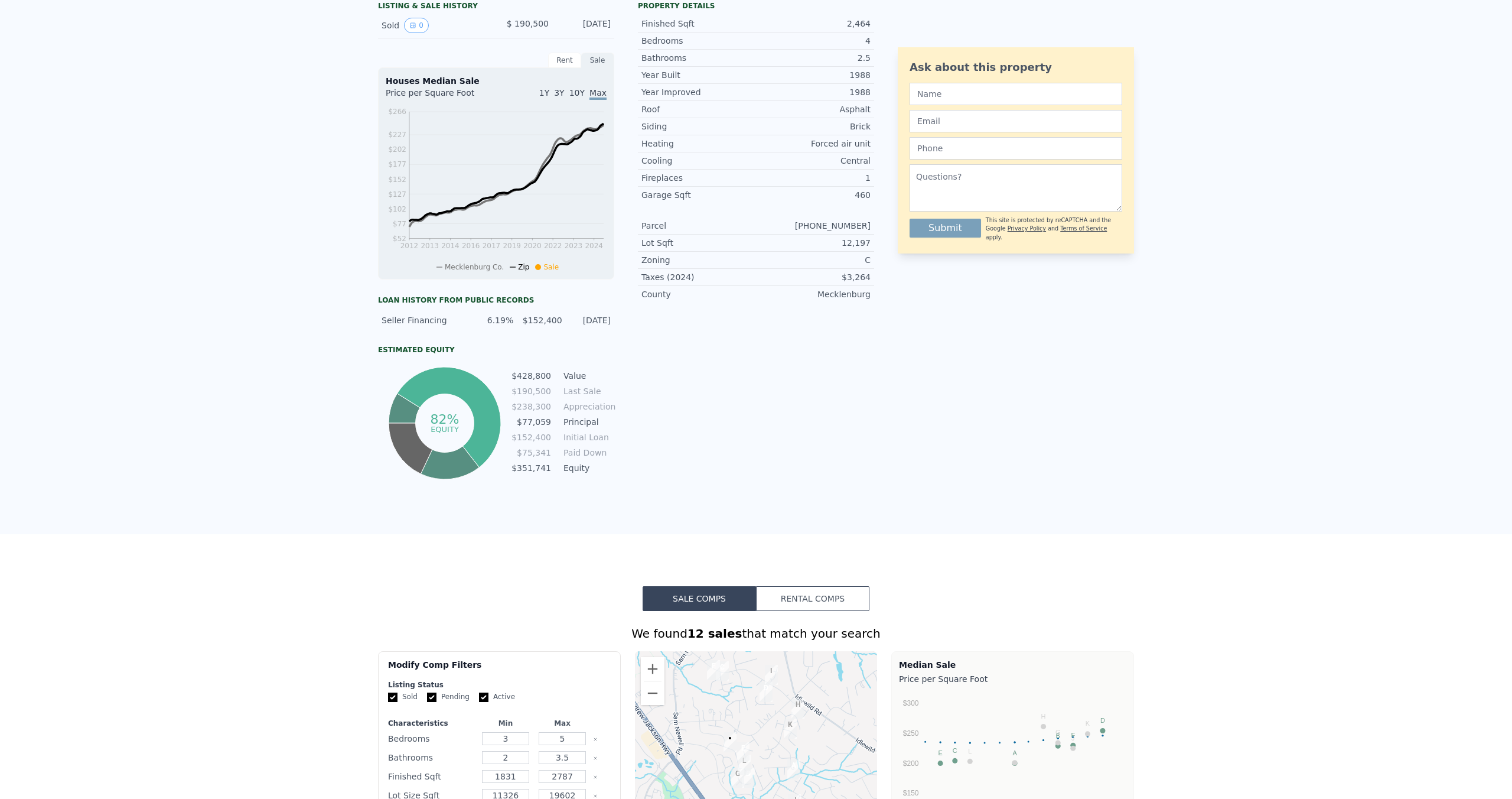
scroll to position [0, 0]
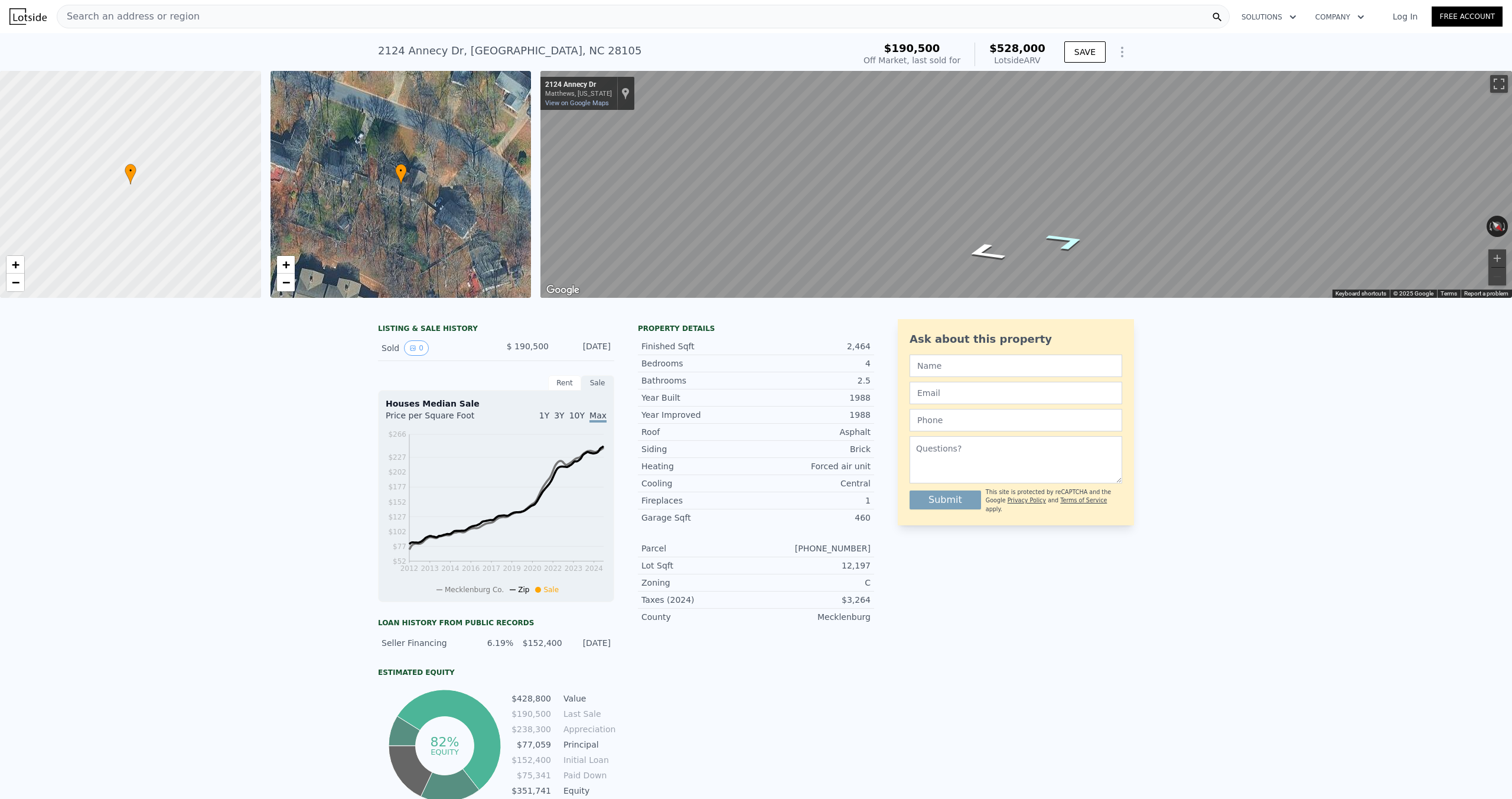
click at [1068, 241] on icon "Go West, Annecy Dr" at bounding box center [1067, 242] width 77 height 28
click at [1003, 216] on icon "Go East, Annecy Dr" at bounding box center [1004, 213] width 88 height 29
type input "$ 0"
type input "$ 293,416"
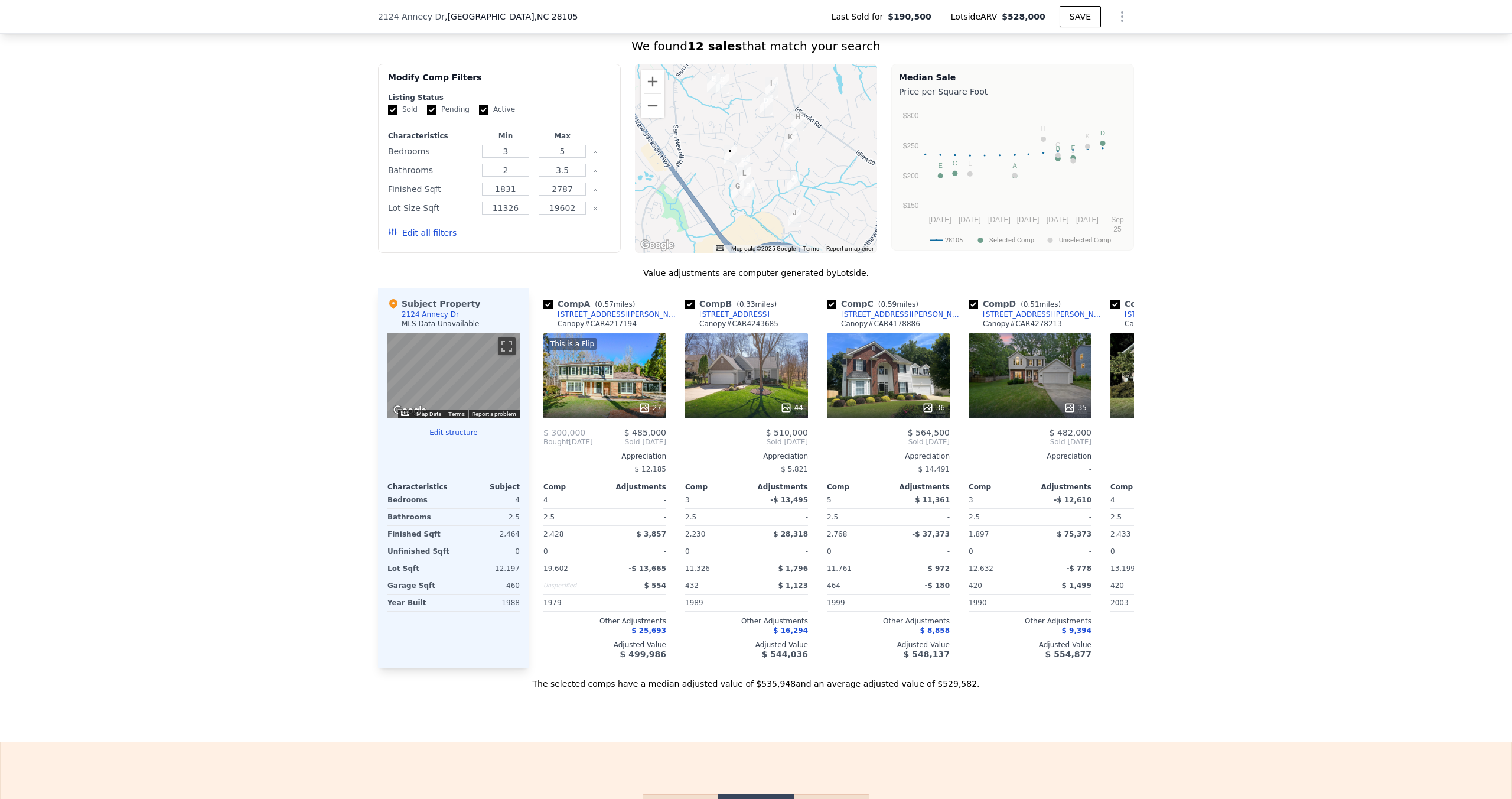
scroll to position [906, 0]
click at [1119, 441] on icon at bounding box center [1120, 441] width 24 height 24
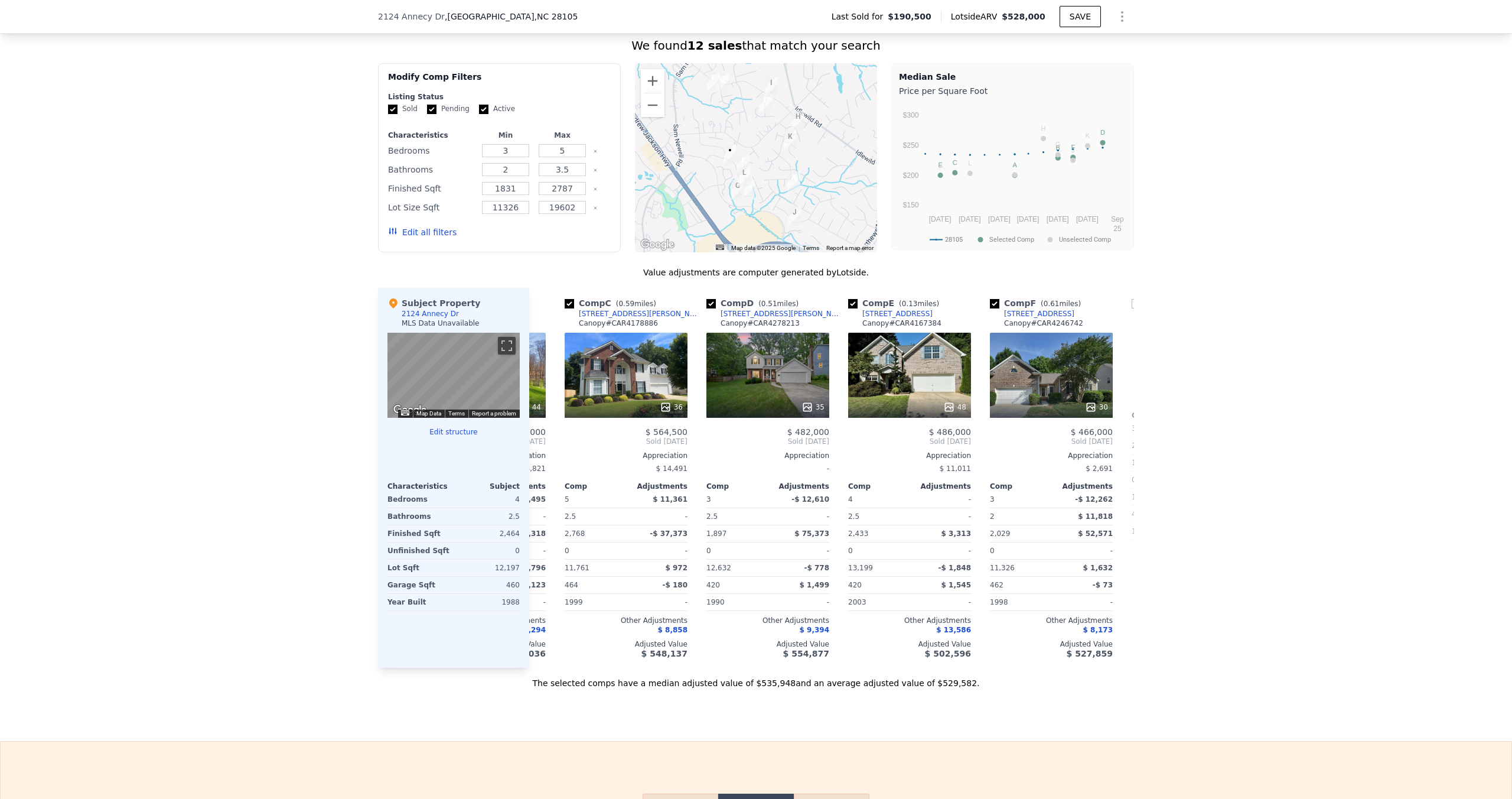
scroll to position [0, 284]
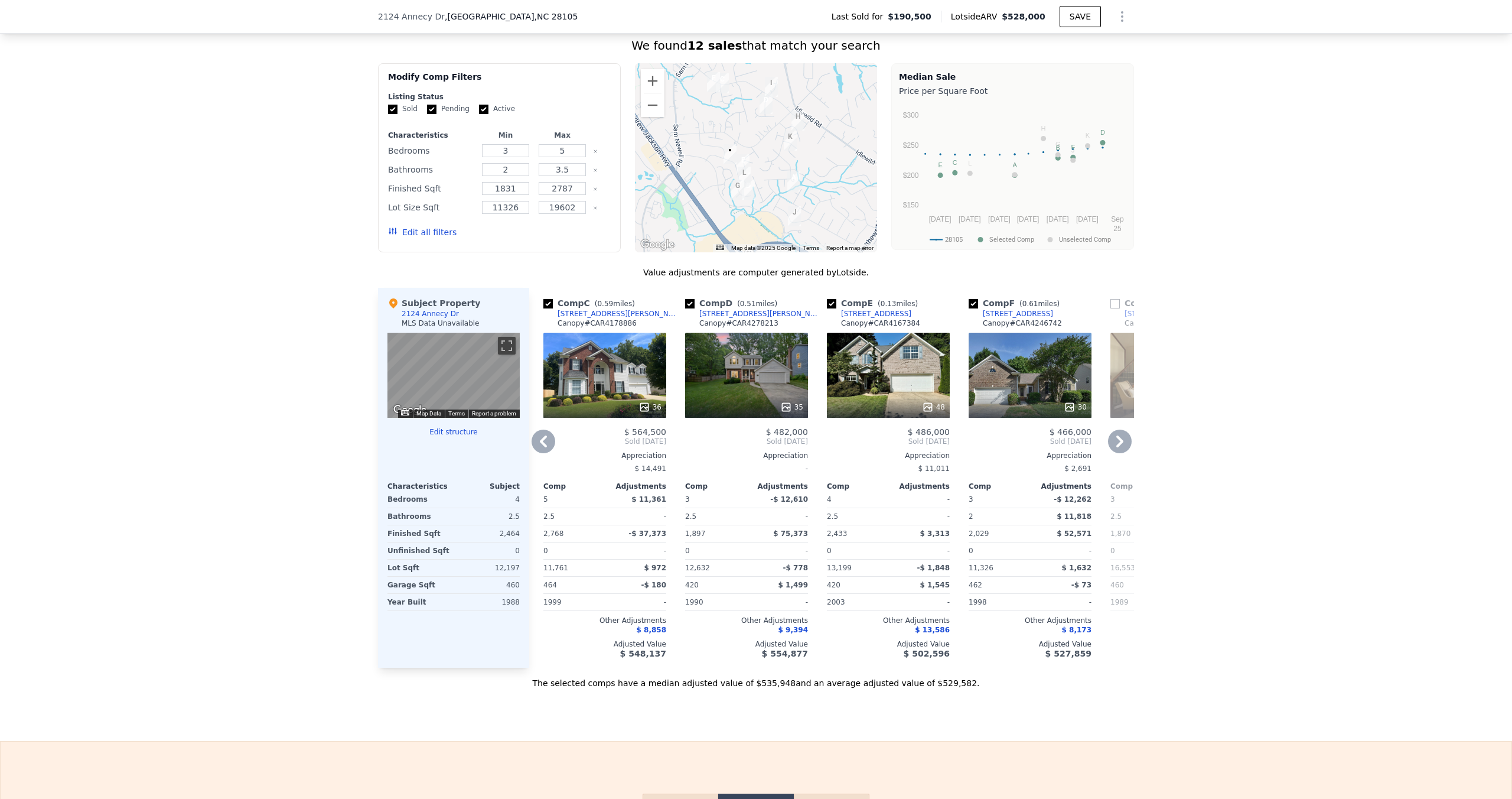
click at [1121, 443] on icon at bounding box center [1120, 441] width 7 height 12
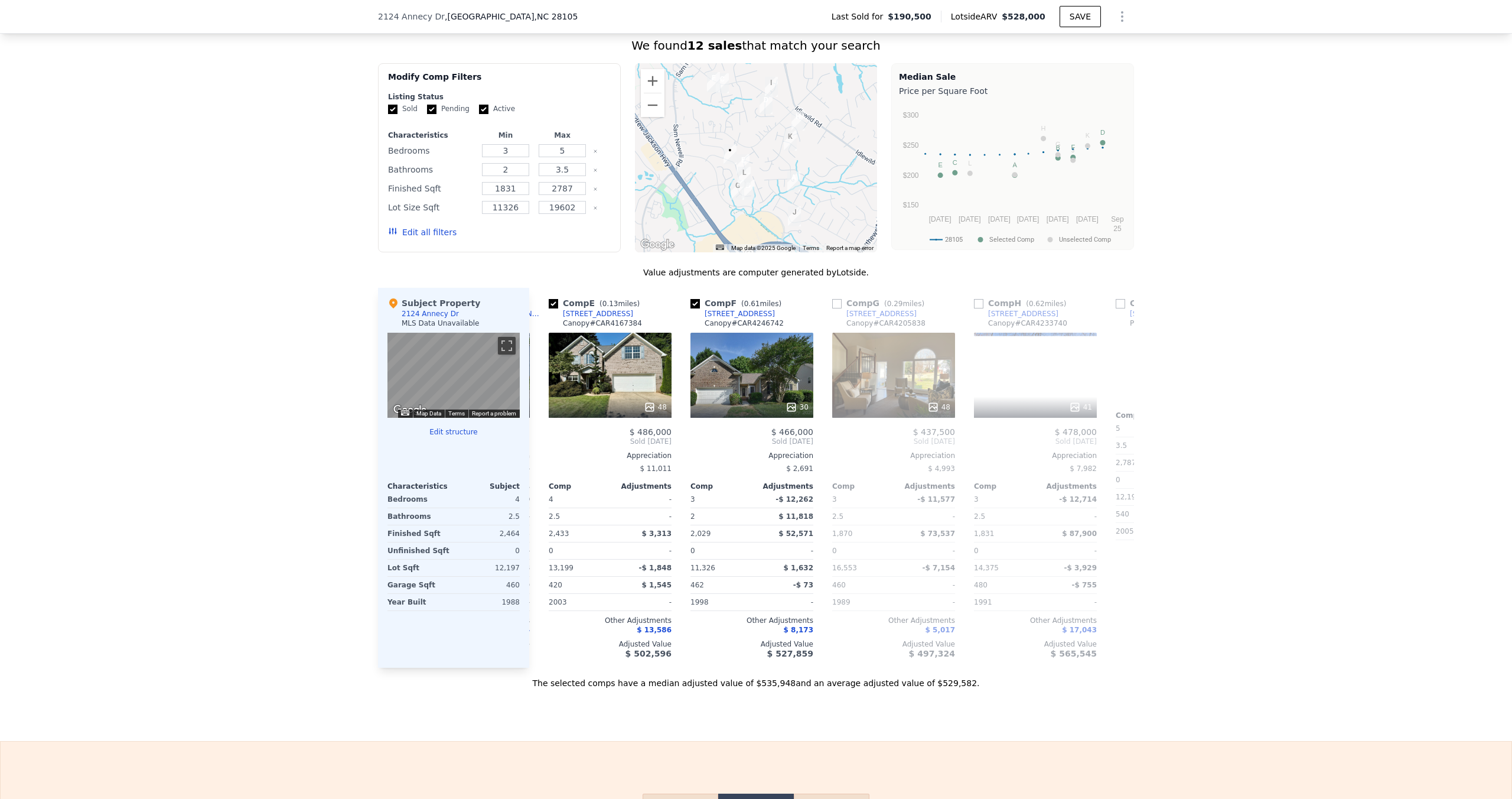
scroll to position [0, 567]
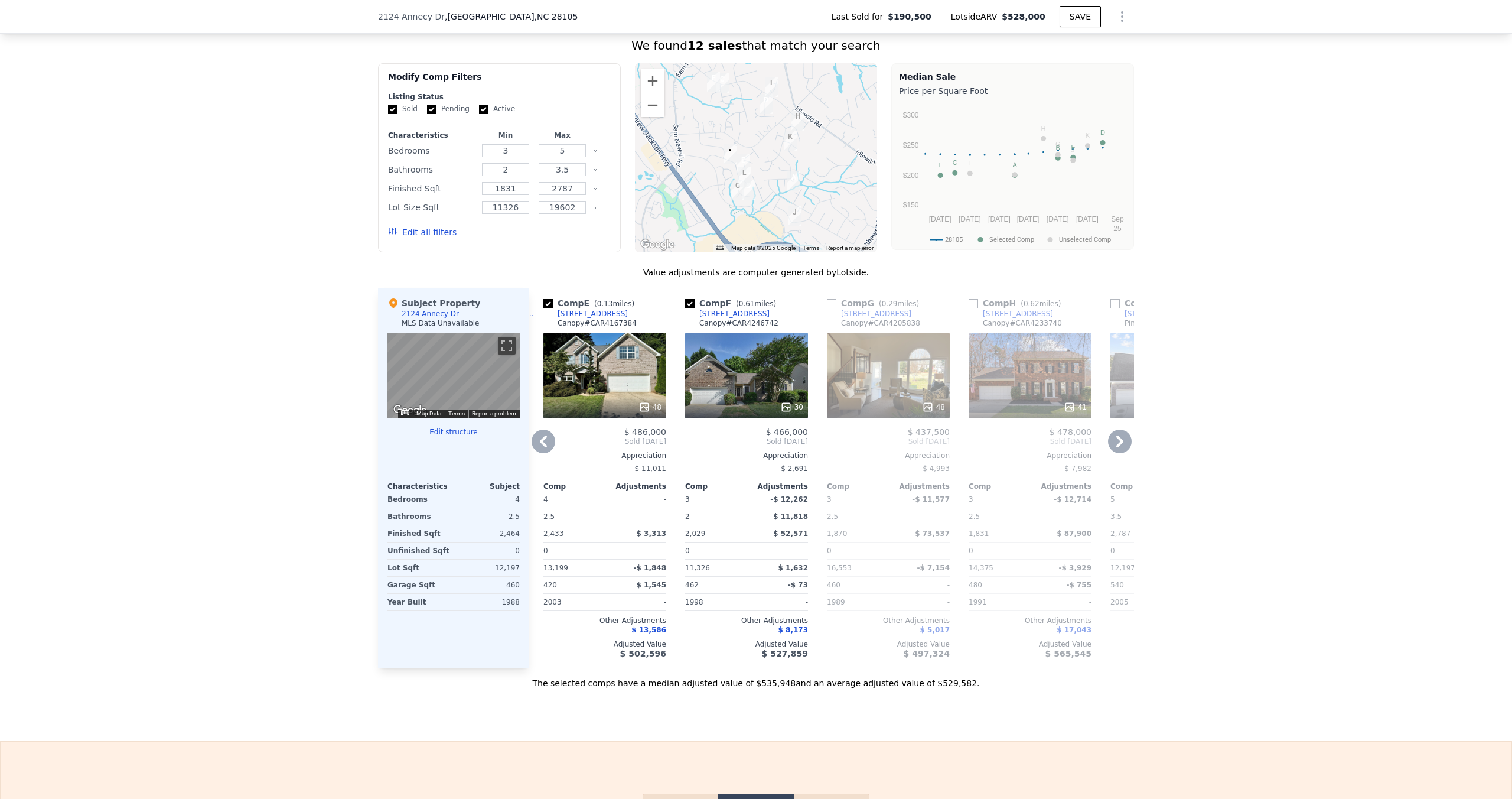
click at [1118, 443] on icon at bounding box center [1120, 441] width 24 height 24
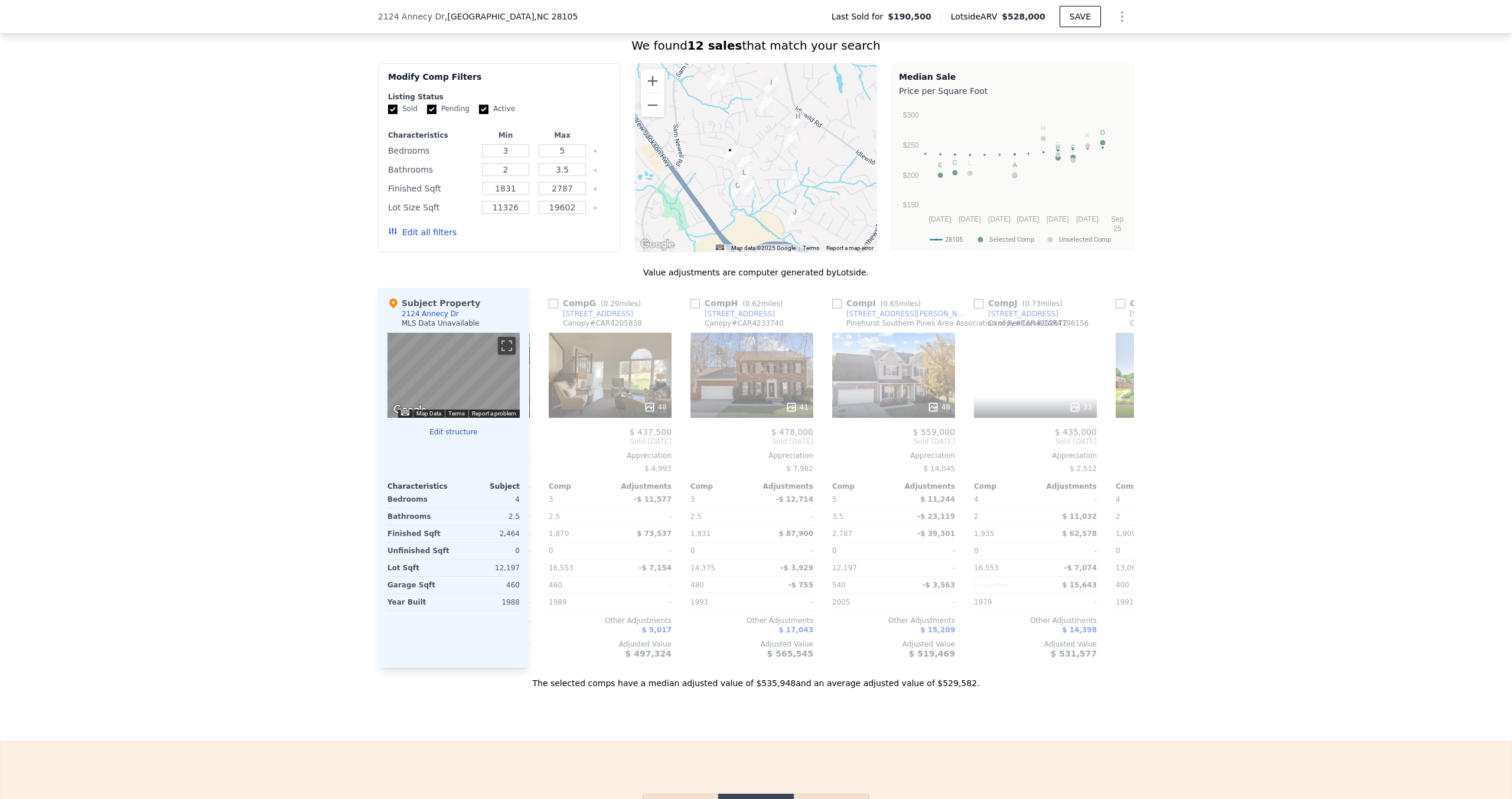
scroll to position [0, 851]
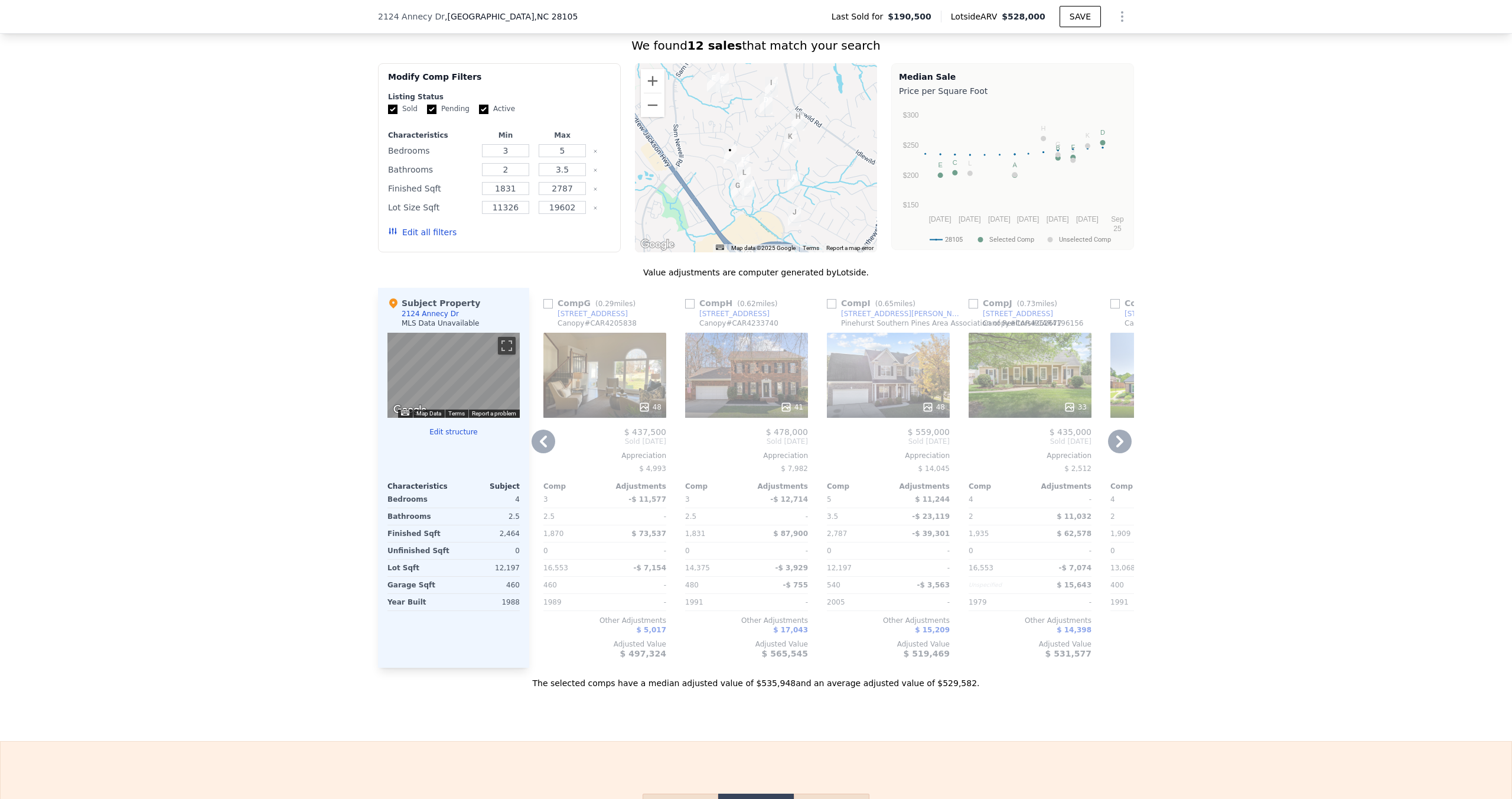
click at [550, 439] on icon at bounding box center [543, 441] width 24 height 24
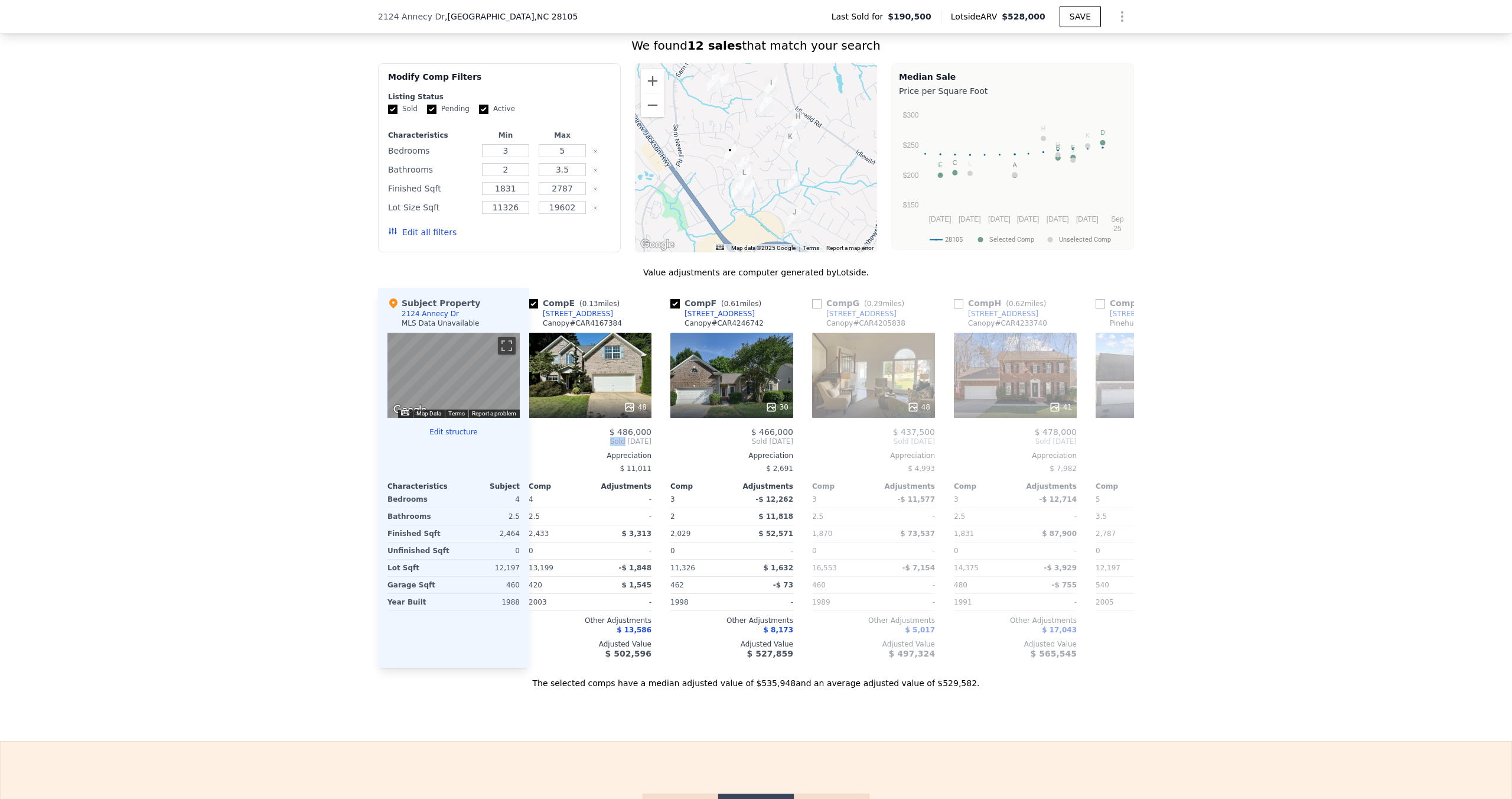
click at [550, 439] on span "Sold [DATE]" at bounding box center [590, 441] width 123 height 10
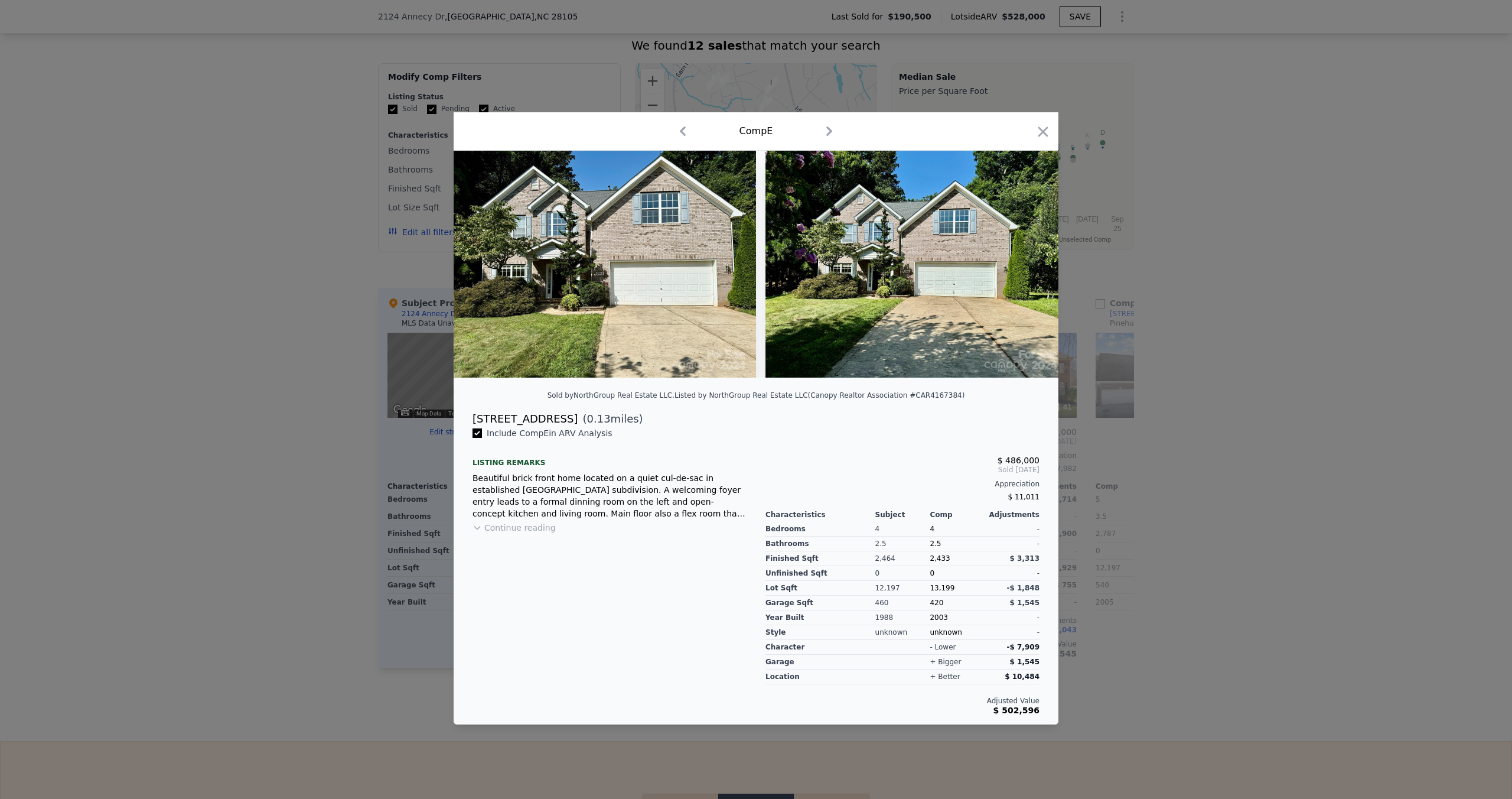
scroll to position [0, 567]
drag, startPoint x: 315, startPoint y: 332, endPoint x: 591, endPoint y: 425, distance: 291.2
click at [315, 332] on div at bounding box center [756, 400] width 1512 height 799
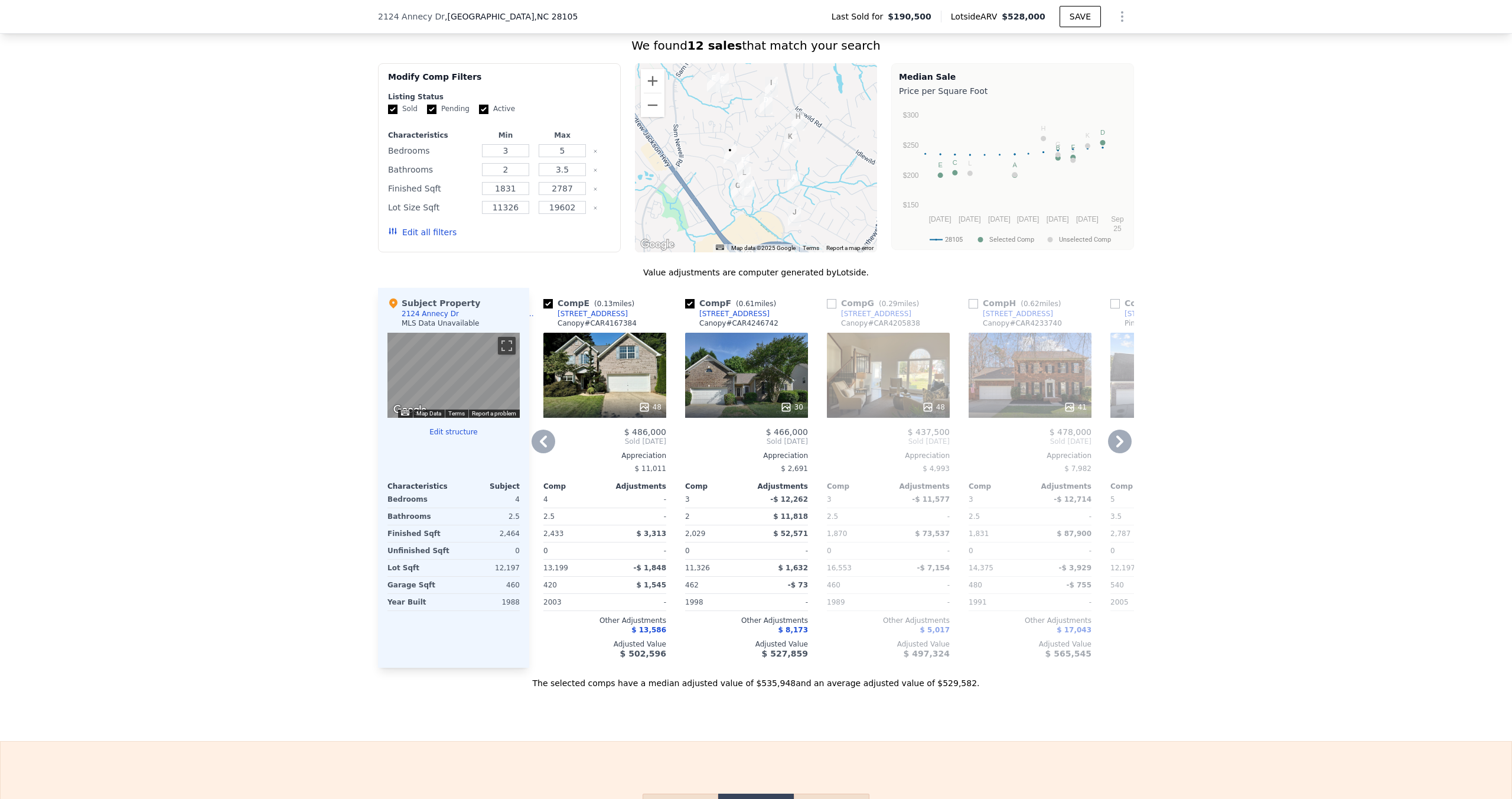
click at [547, 443] on icon at bounding box center [543, 441] width 24 height 24
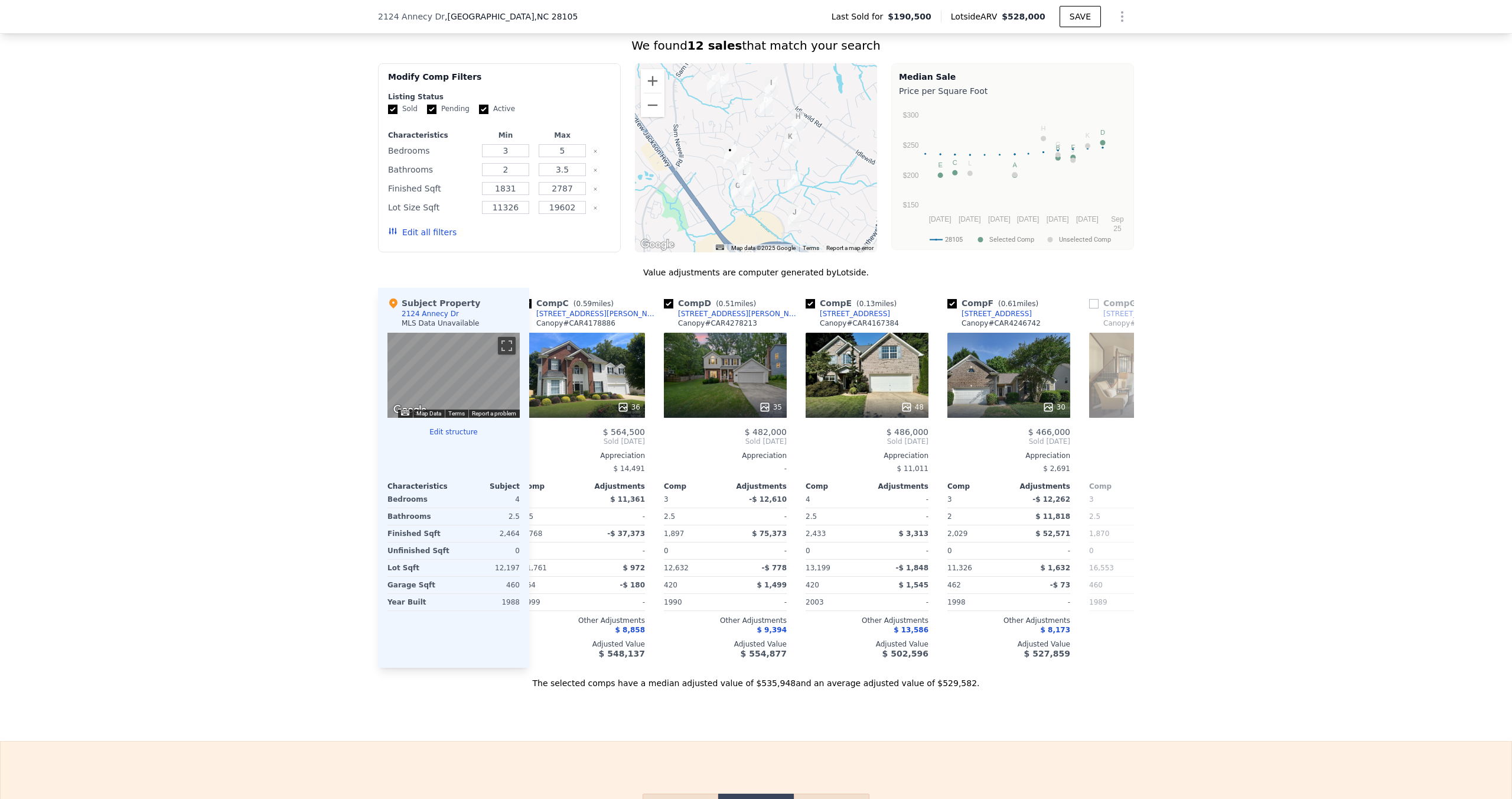
scroll to position [0, 284]
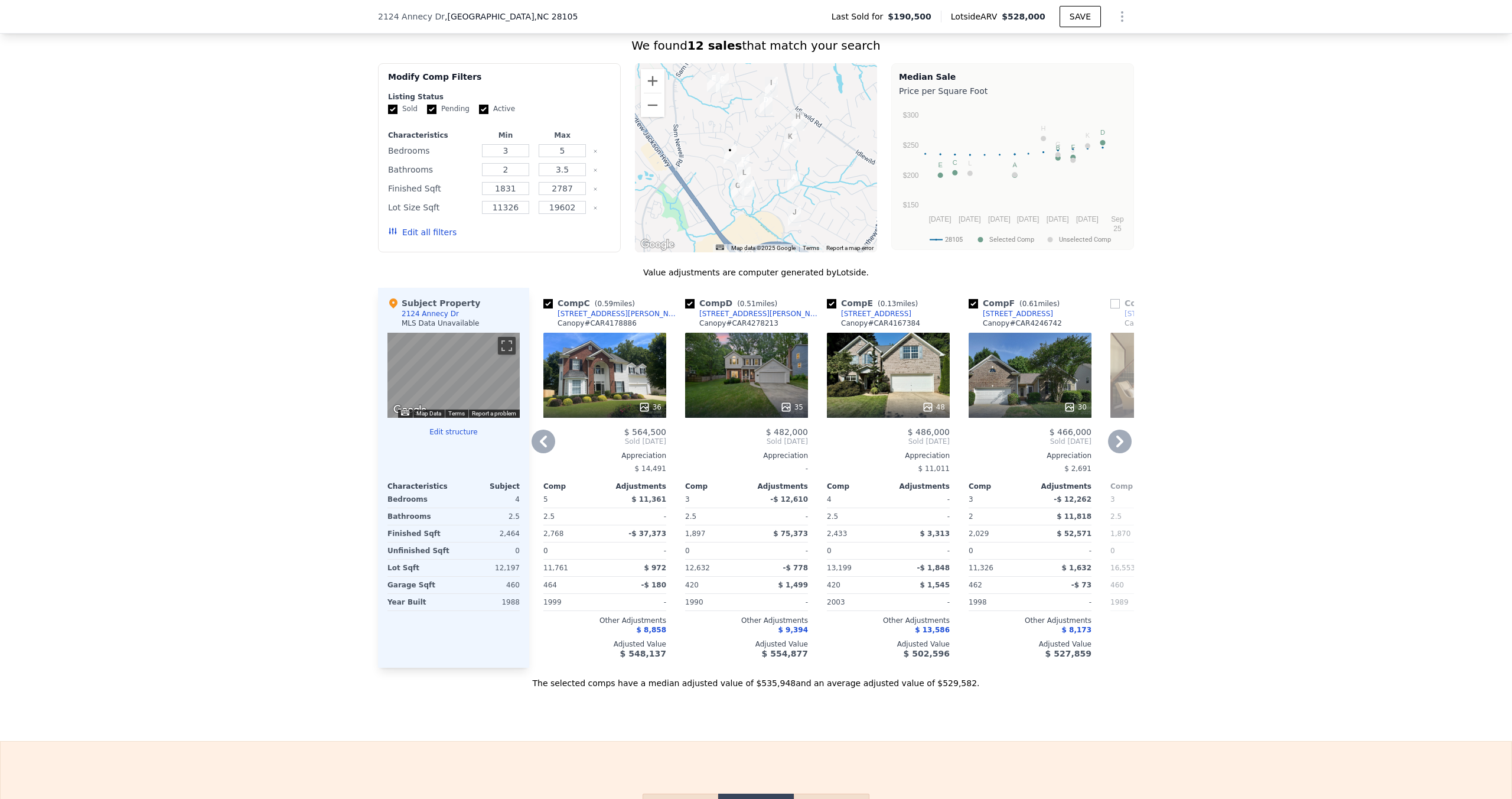
click at [546, 442] on icon at bounding box center [543, 441] width 24 height 24
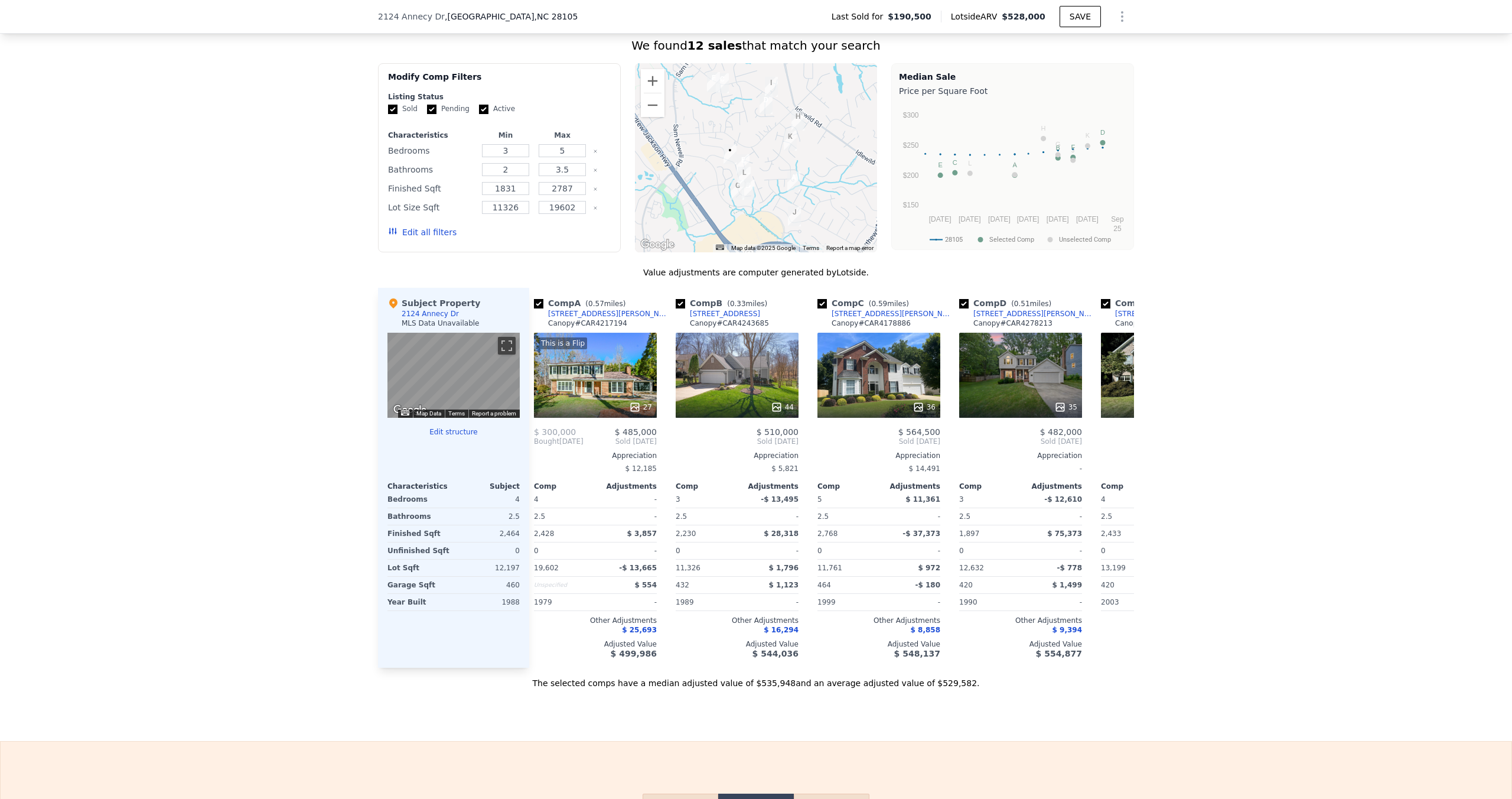
scroll to position [0, 0]
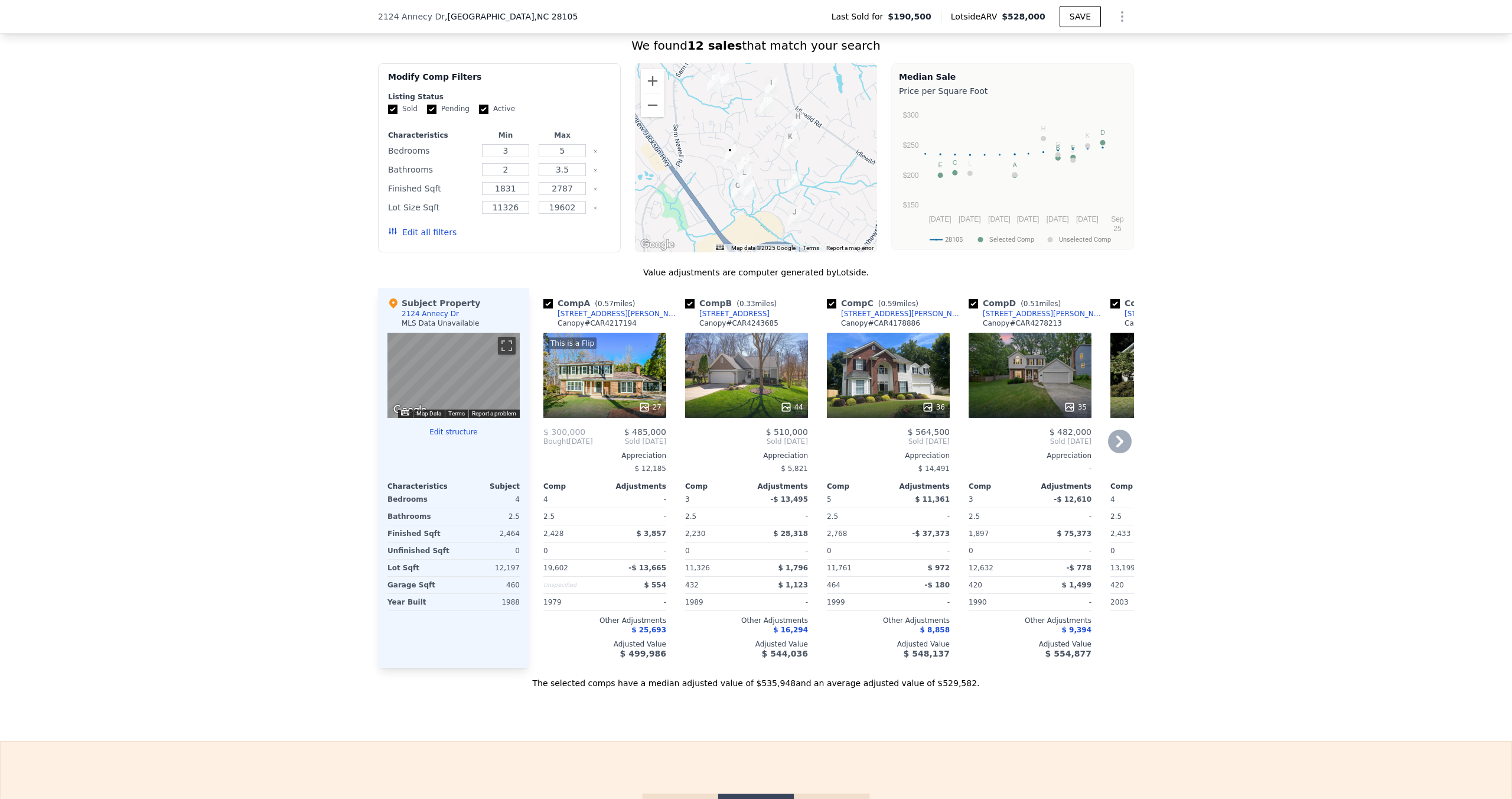
click at [1129, 441] on icon at bounding box center [1120, 441] width 24 height 24
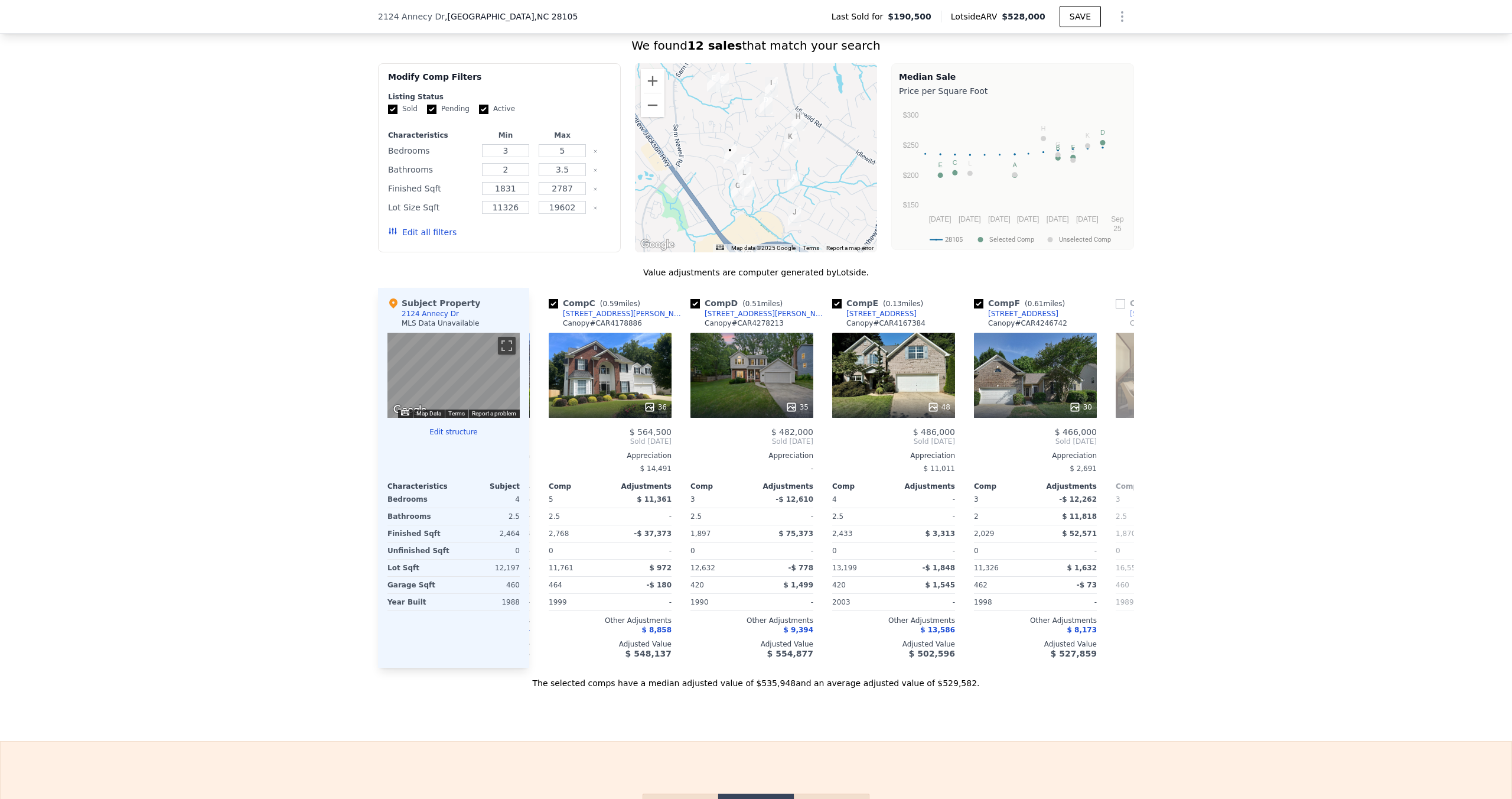
scroll to position [0, 284]
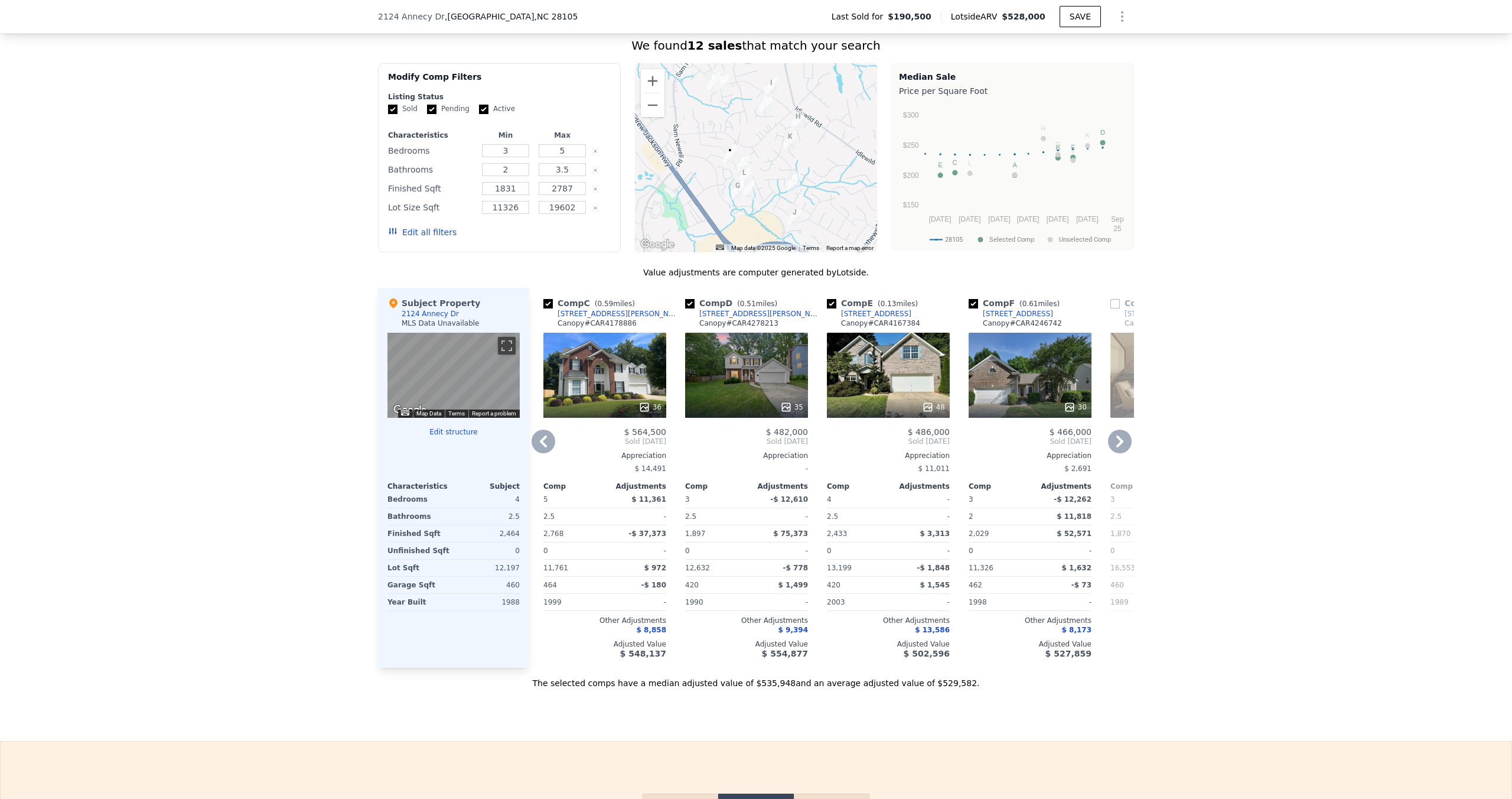
click at [1124, 442] on icon at bounding box center [1120, 441] width 24 height 24
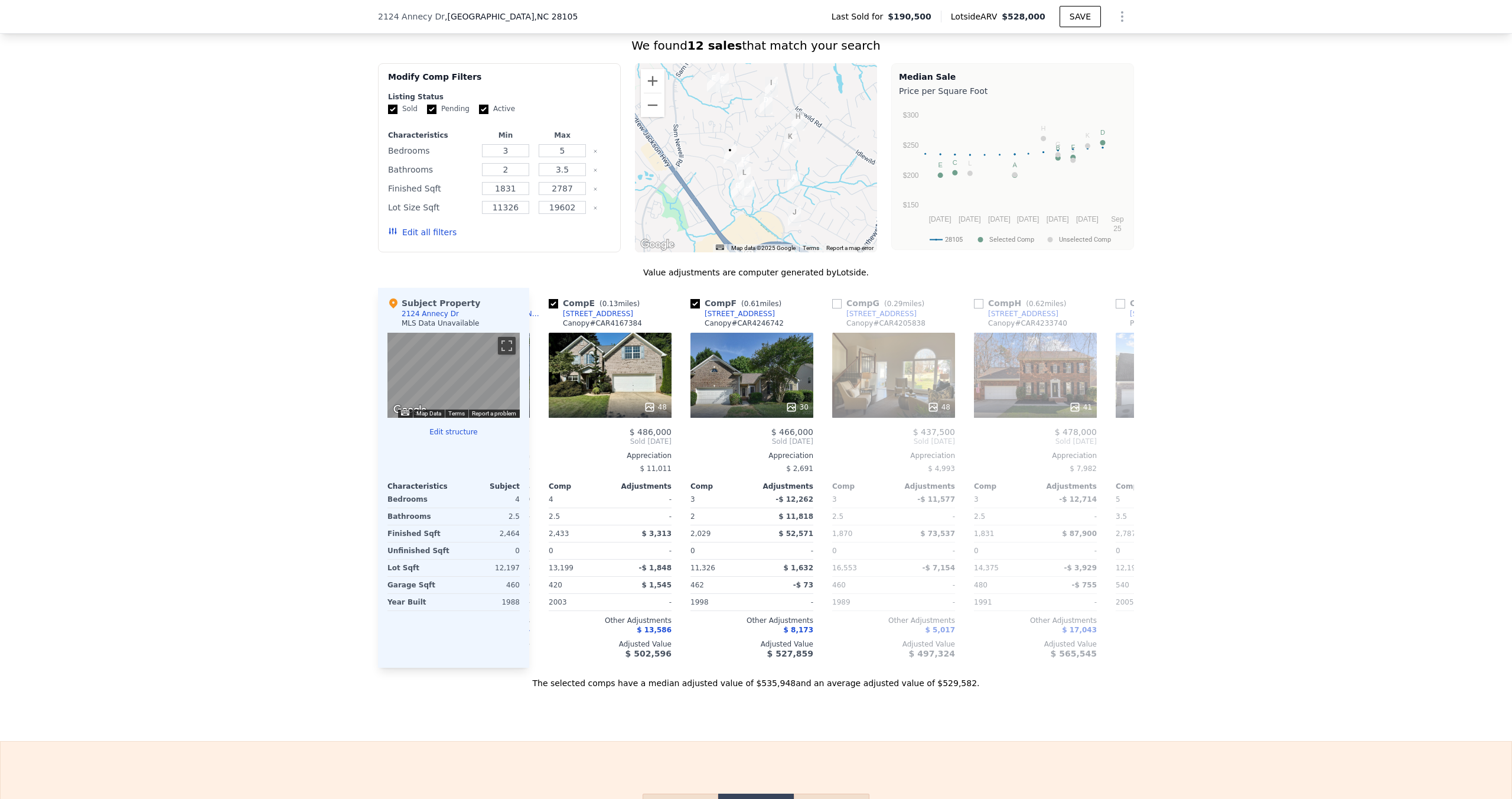
scroll to position [0, 567]
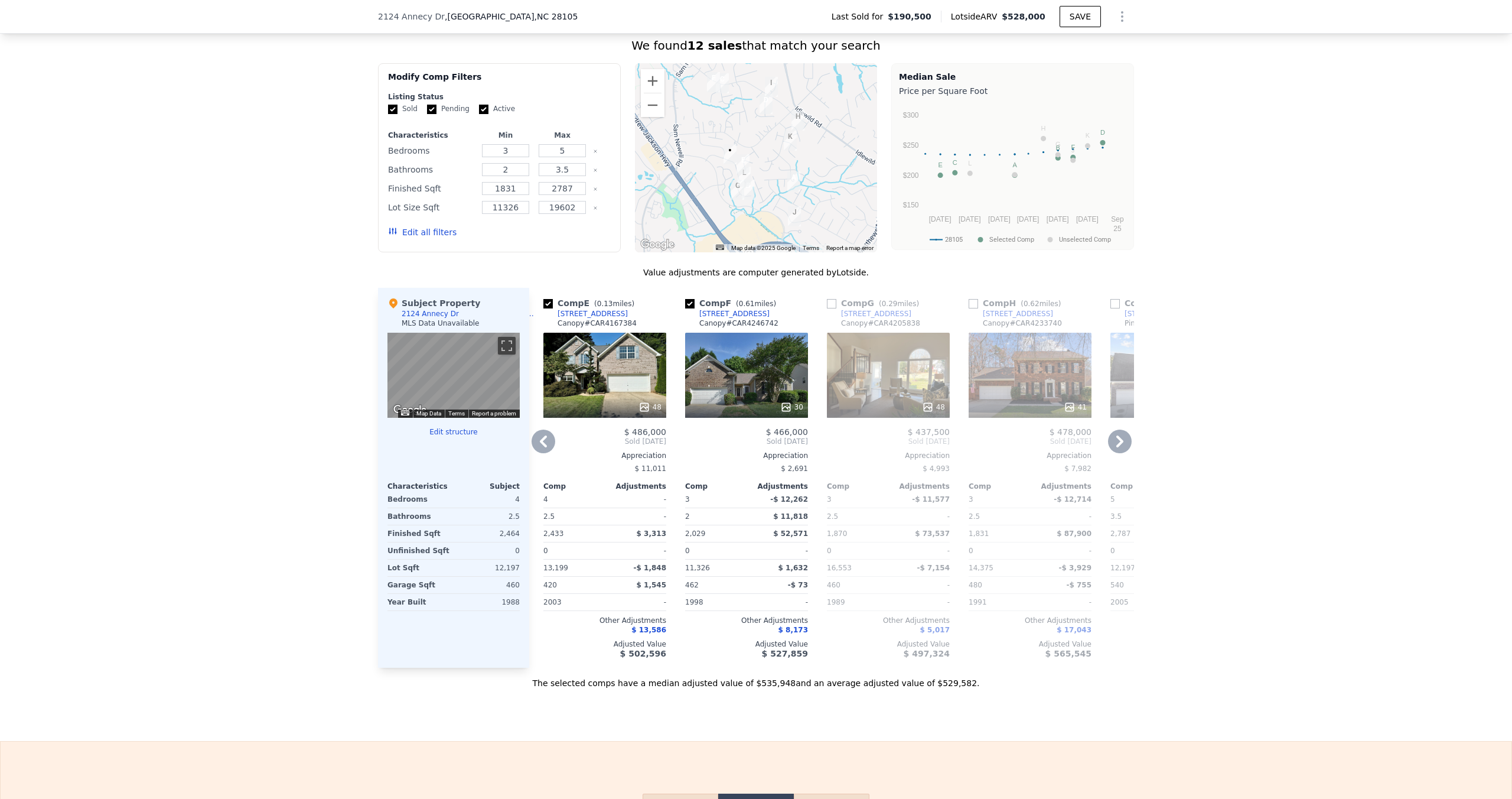
click at [546, 444] on icon at bounding box center [543, 441] width 7 height 12
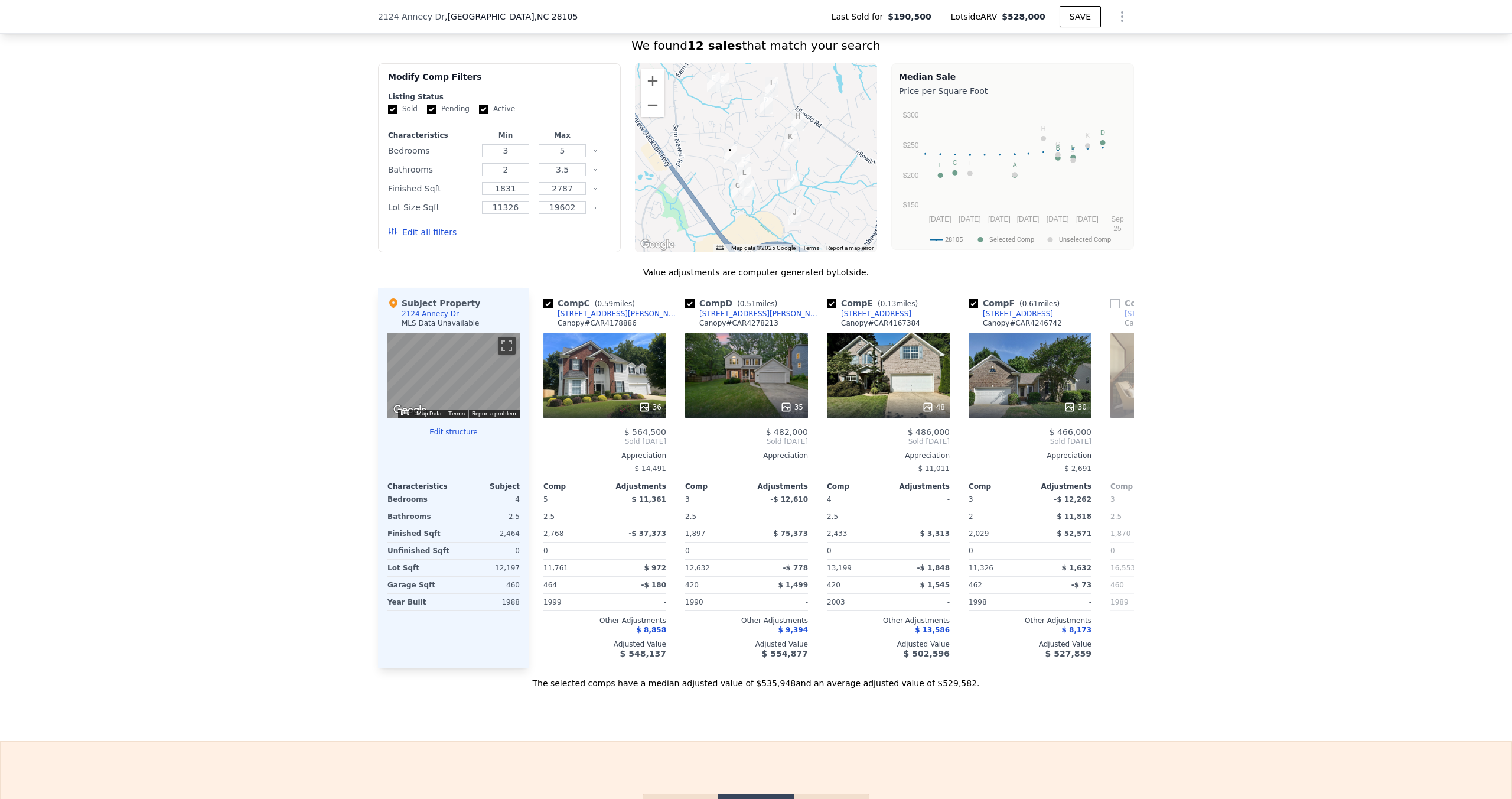
scroll to position [0, 0]
